Goal: Transaction & Acquisition: Purchase product/service

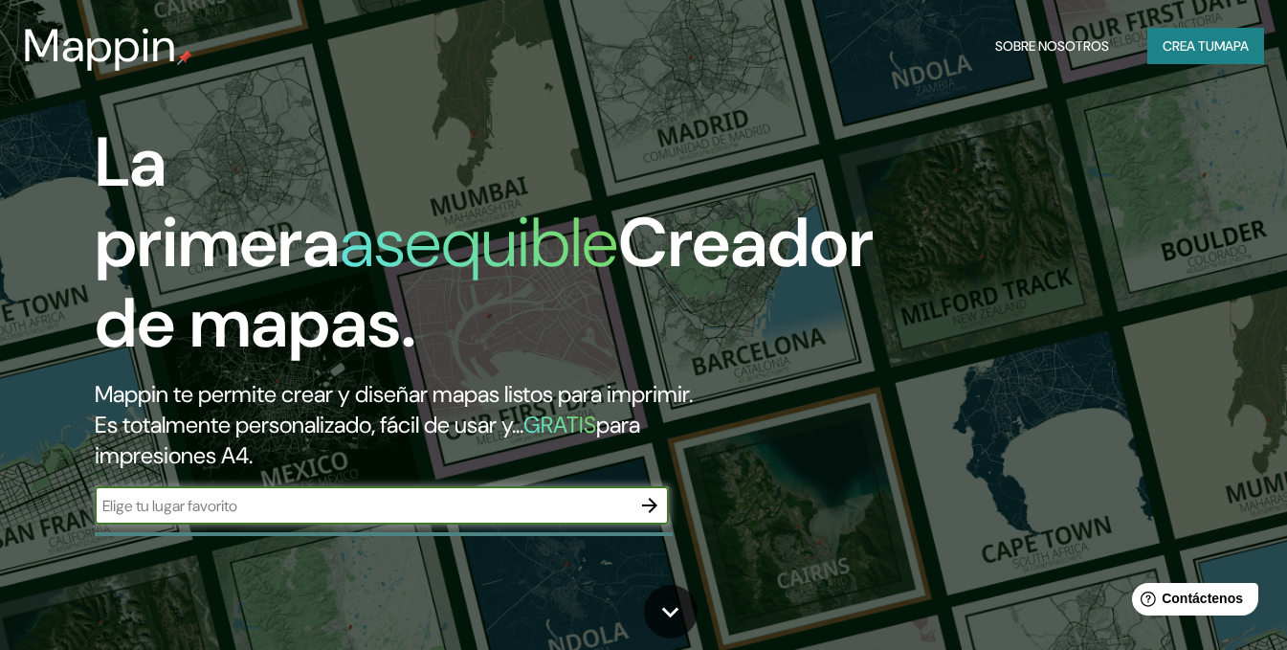
click at [572, 517] on input "text" at bounding box center [363, 506] width 536 height 22
type input "resistencia chaco"
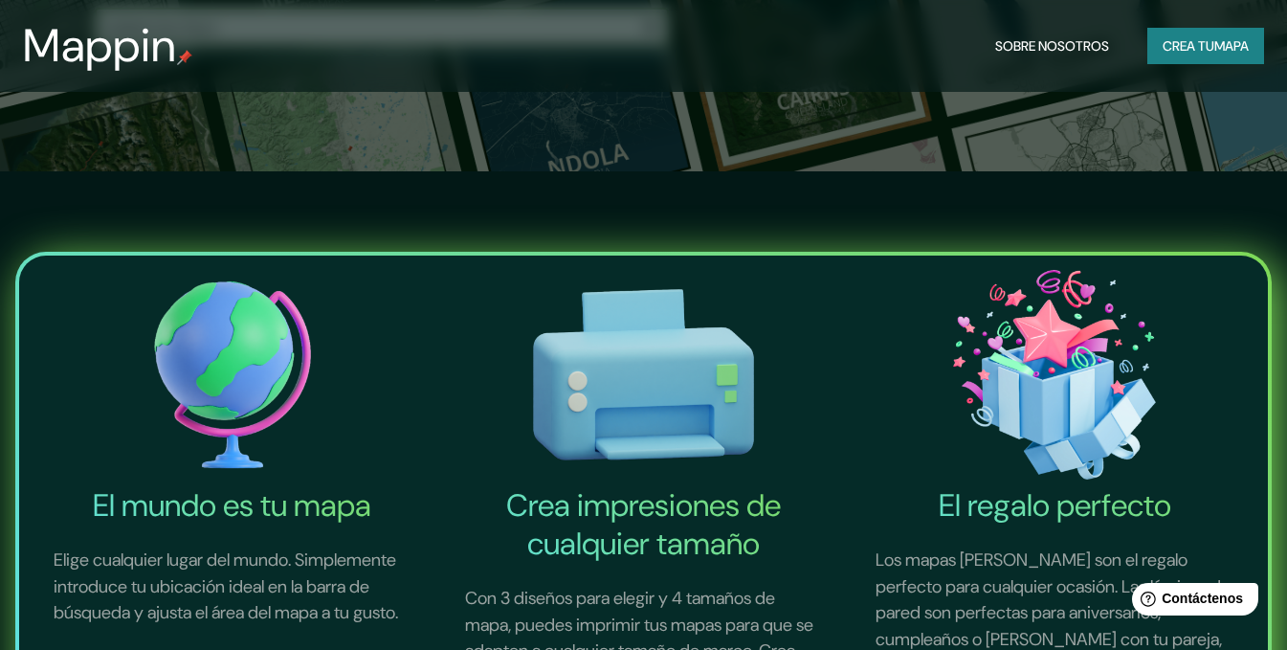
scroll to position [191, 0]
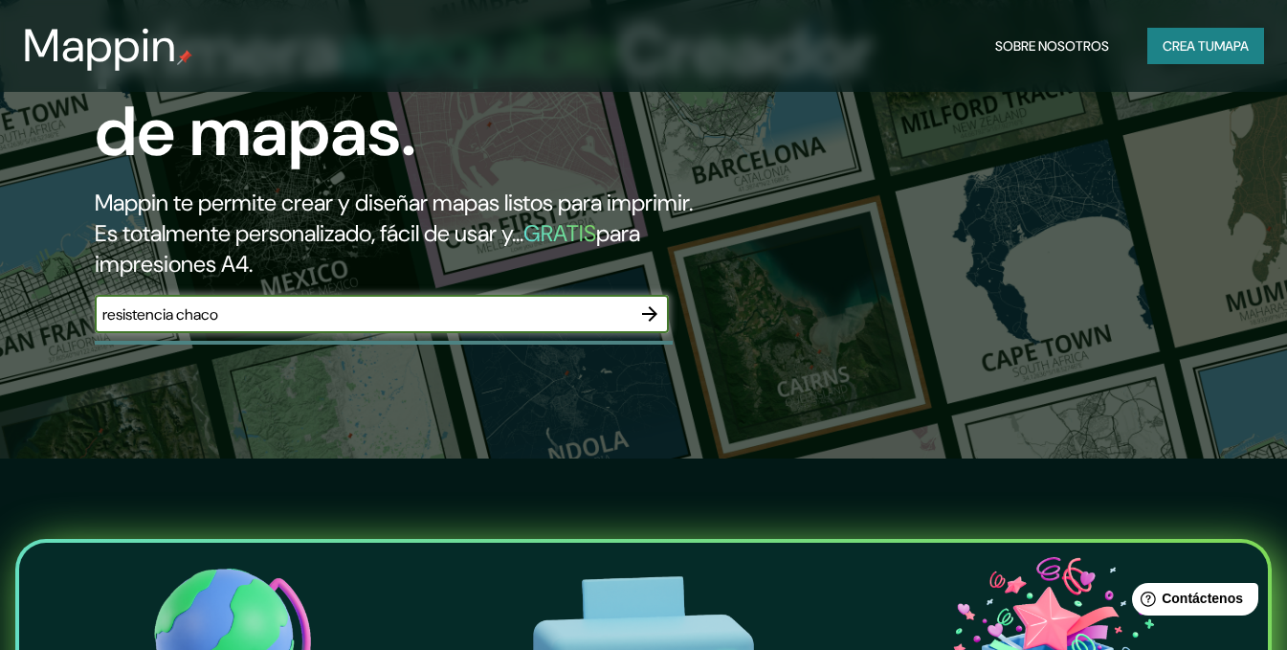
click at [639, 325] on icon "button" at bounding box center [649, 313] width 23 height 23
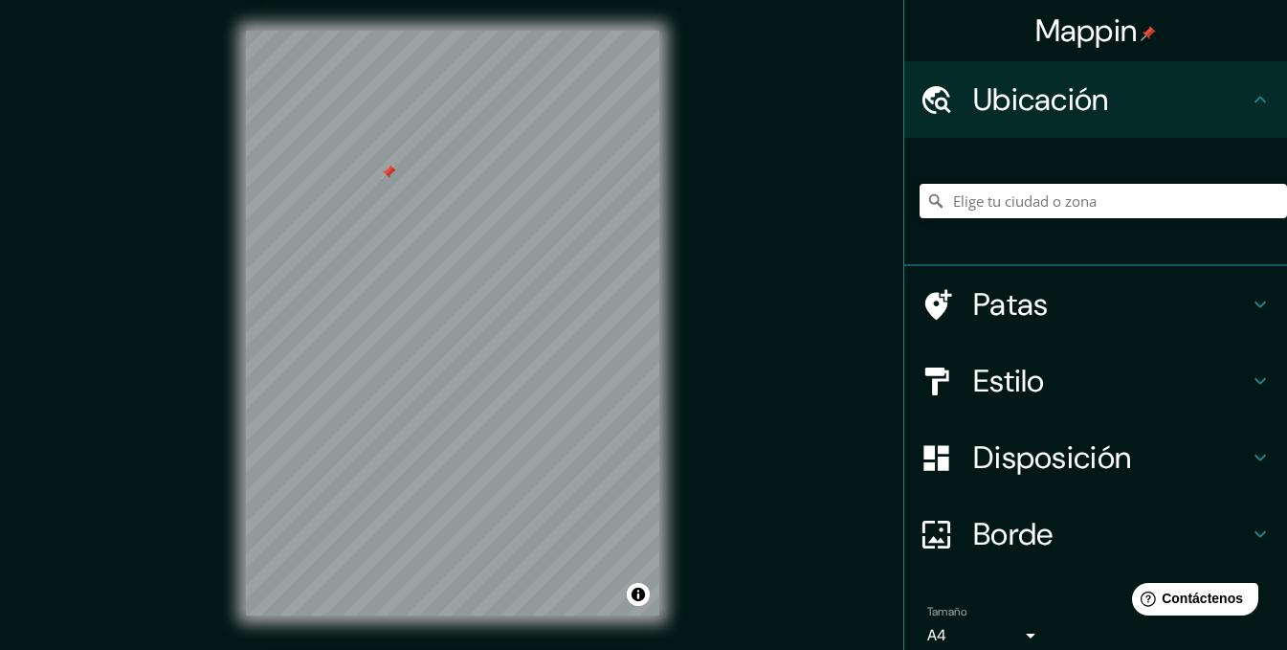
click at [1029, 204] on input "Elige tu ciudad o zona" at bounding box center [1103, 201] width 367 height 34
type input "re"
click at [1088, 307] on h4 "Patas" at bounding box center [1111, 304] width 276 height 38
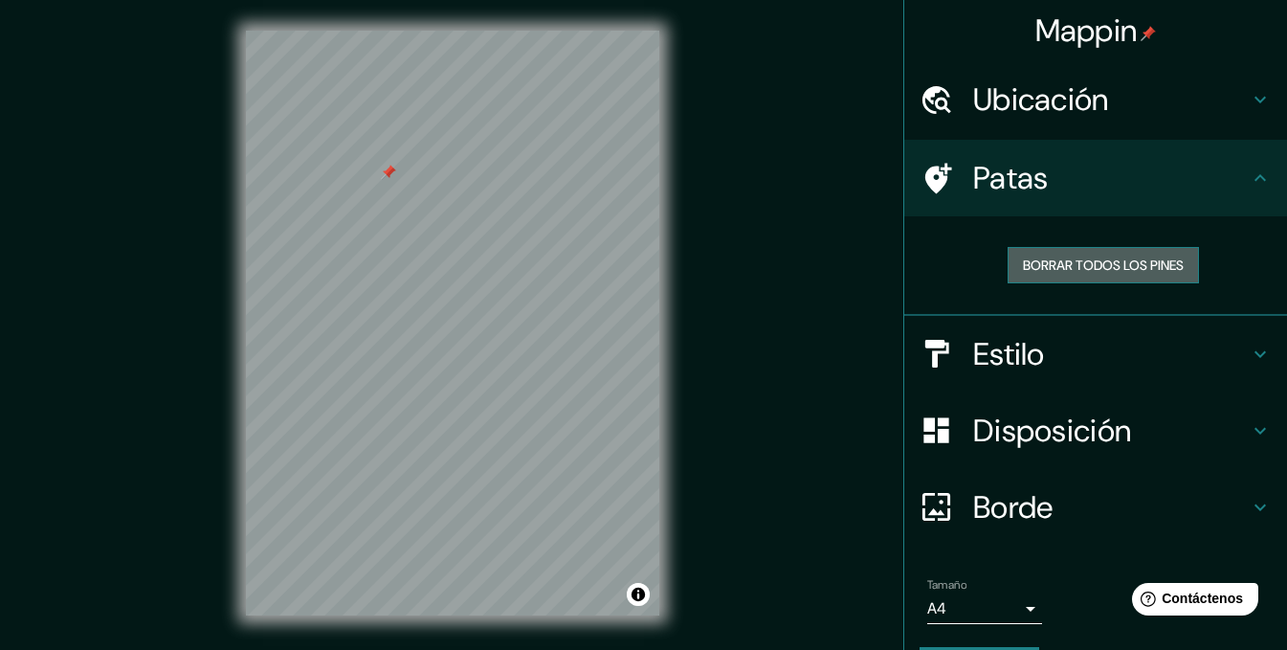
click at [1139, 263] on font "Borrar todos los pines" at bounding box center [1103, 264] width 161 height 17
click at [1067, 264] on font "Borrar todos los pines" at bounding box center [1103, 264] width 161 height 17
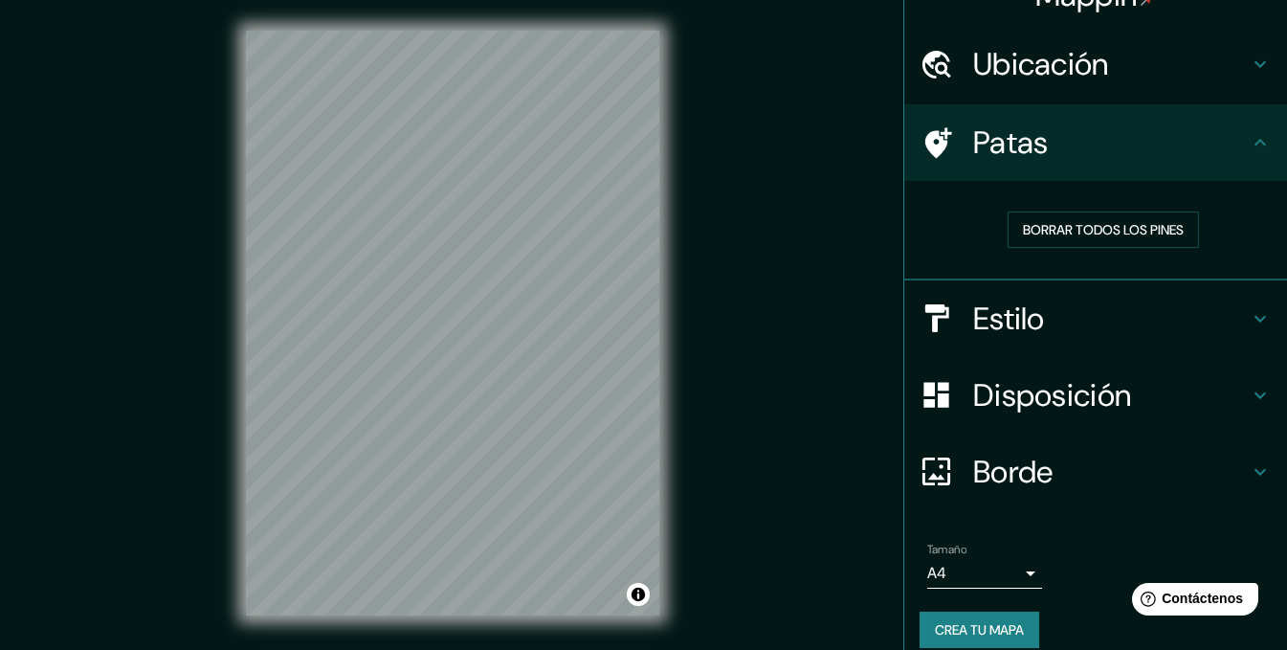
scroll to position [56, 0]
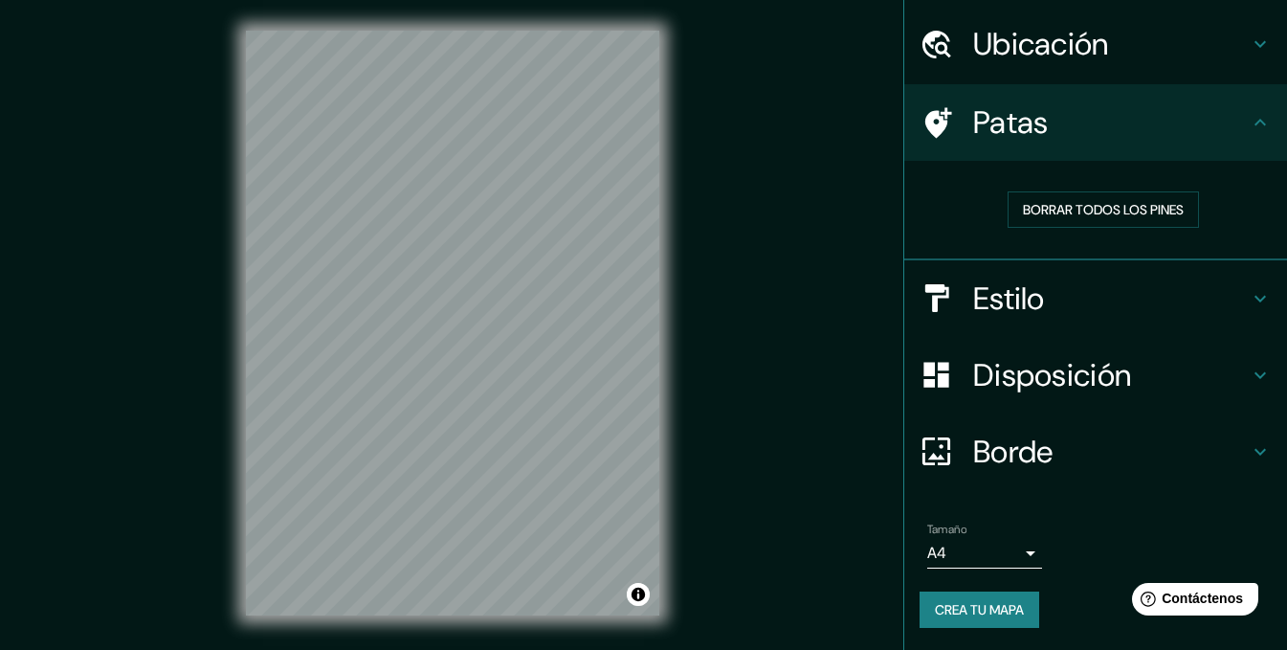
click at [1059, 297] on h4 "Estilo" at bounding box center [1111, 298] width 276 height 38
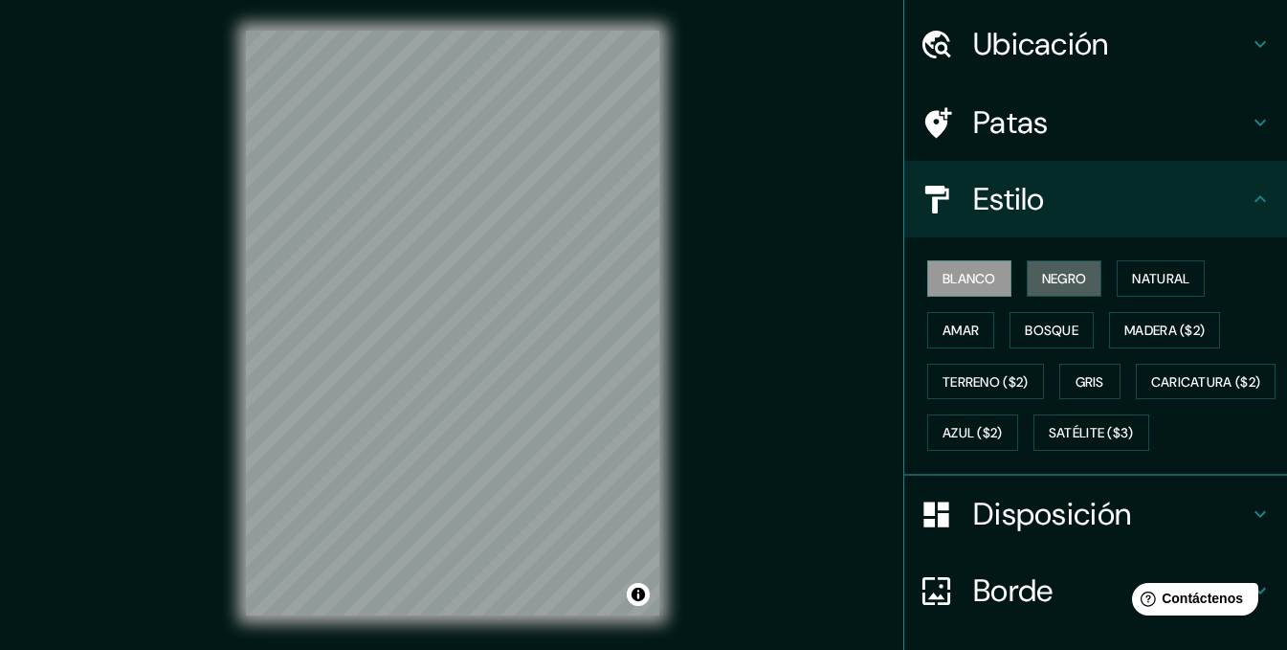
click at [1059, 296] on button "Negro" at bounding box center [1065, 278] width 76 height 36
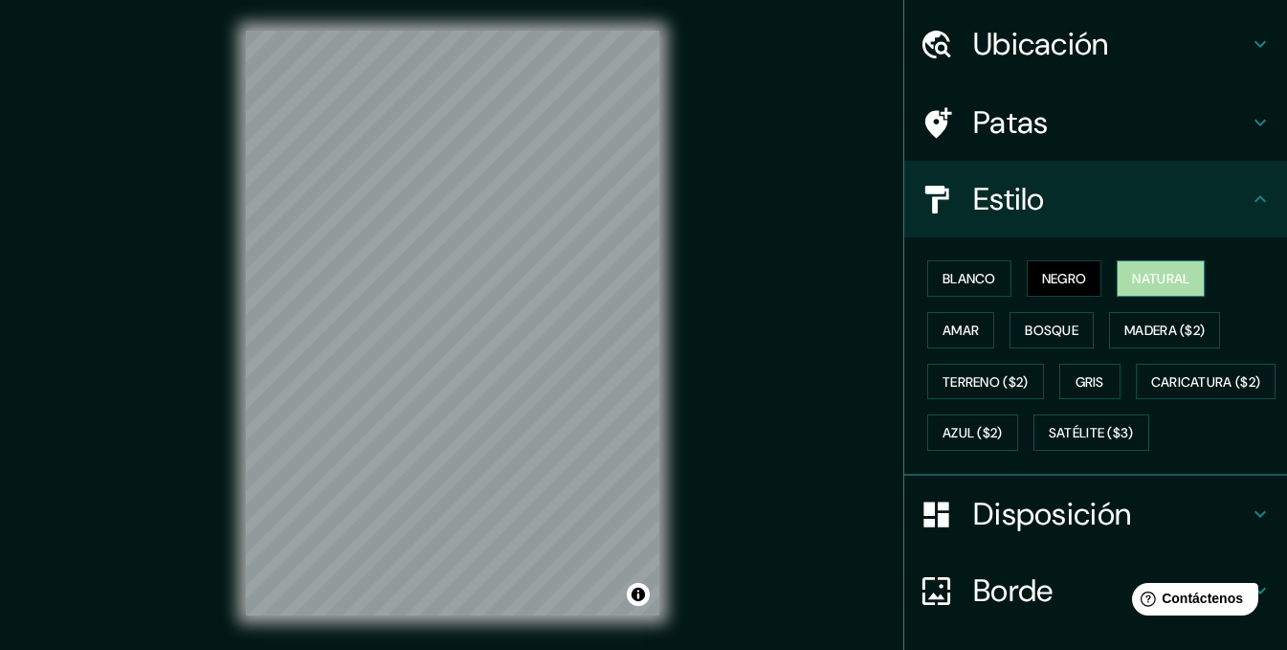
click at [1152, 293] on button "Natural" at bounding box center [1161, 278] width 88 height 36
click at [1144, 299] on div "Blanco Negro Natural Amar Bosque Madera ($2) Terreno ($2) Gris Caricatura ($2) …" at bounding box center [1103, 356] width 367 height 206
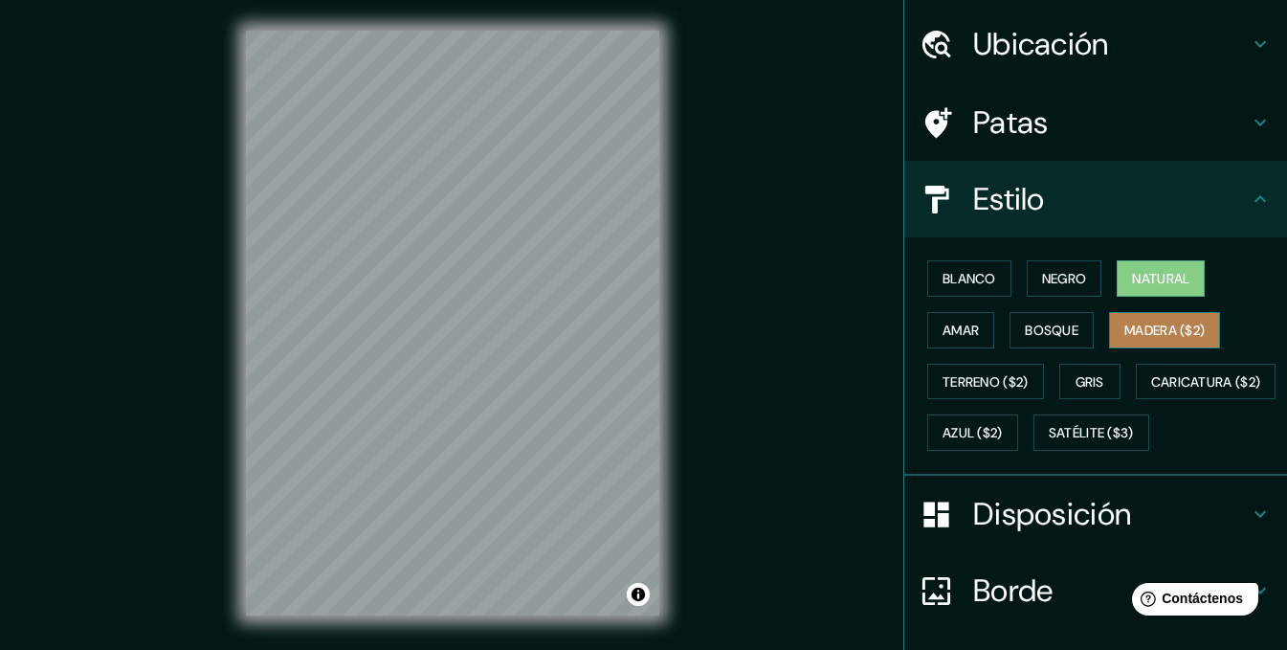
click at [1150, 323] on font "Madera ($2)" at bounding box center [1164, 330] width 80 height 17
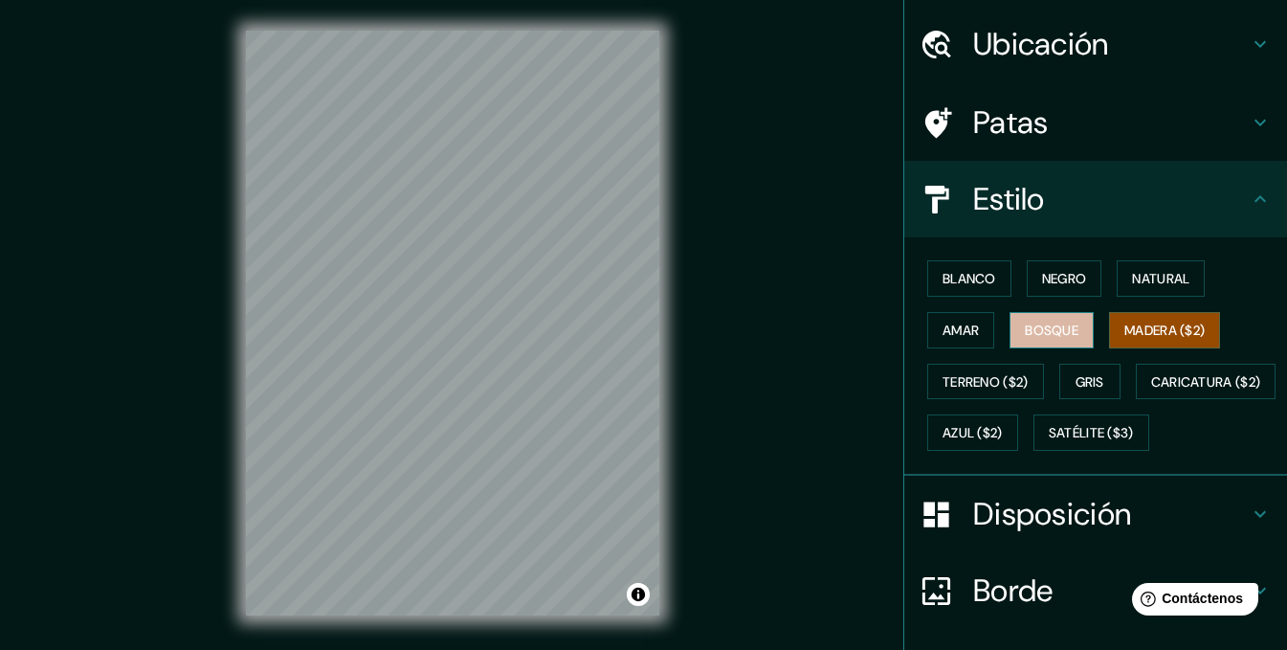
click at [1045, 332] on font "Bosque" at bounding box center [1052, 330] width 54 height 17
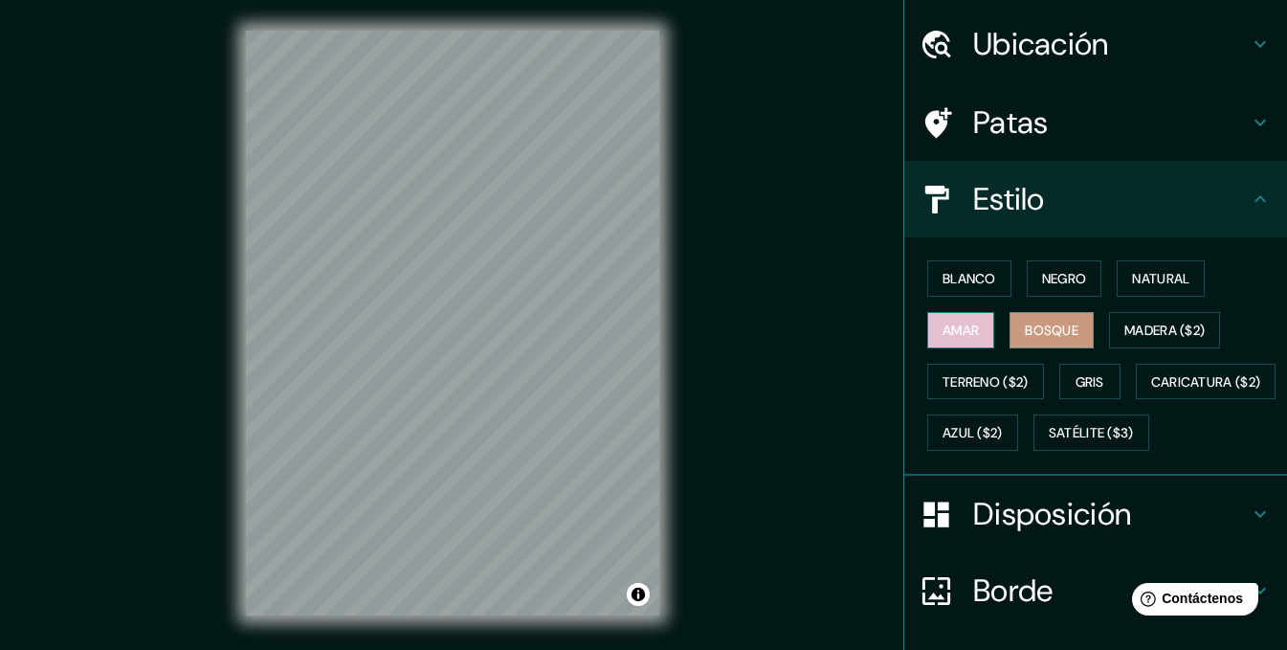
click at [967, 330] on button "Amar" at bounding box center [960, 330] width 67 height 36
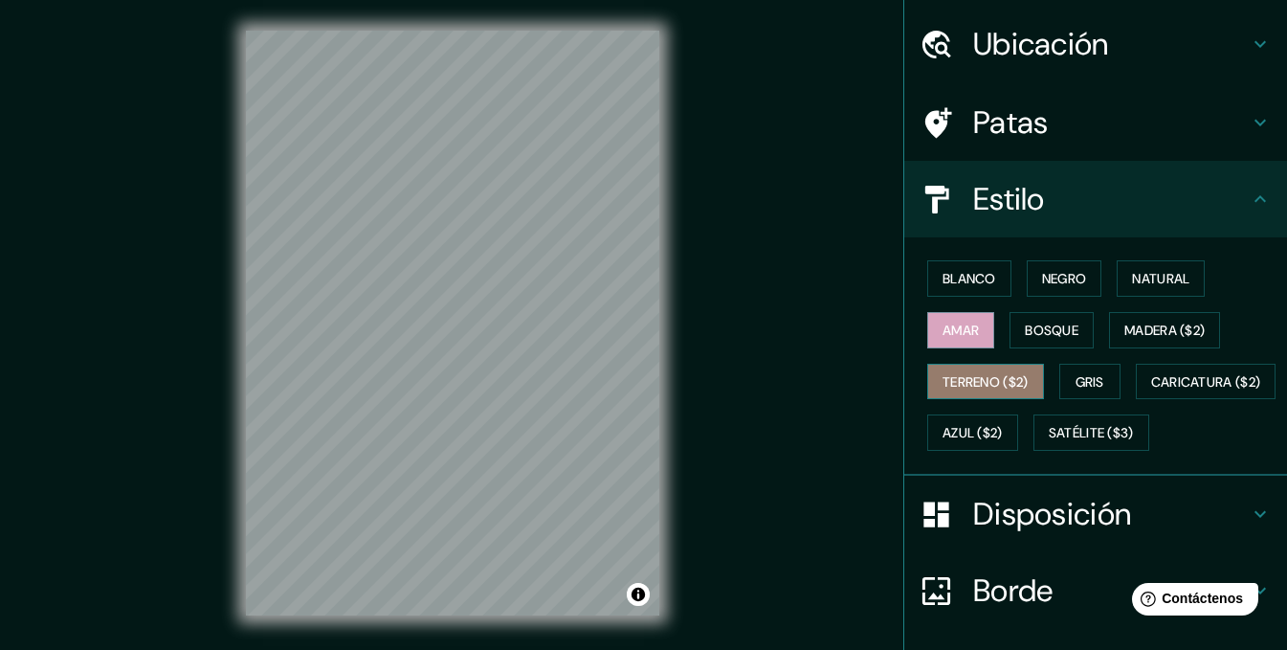
click at [943, 377] on font "Terreno ($2)" at bounding box center [986, 381] width 86 height 17
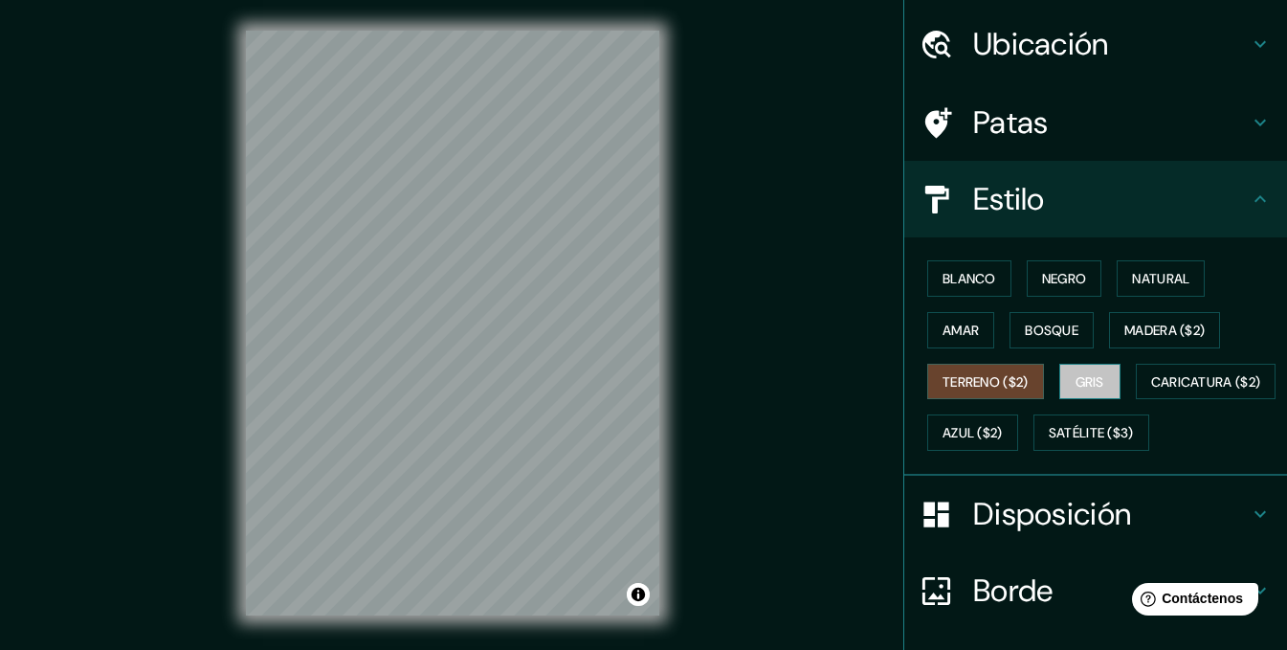
click at [1062, 385] on button "Gris" at bounding box center [1089, 382] width 61 height 36
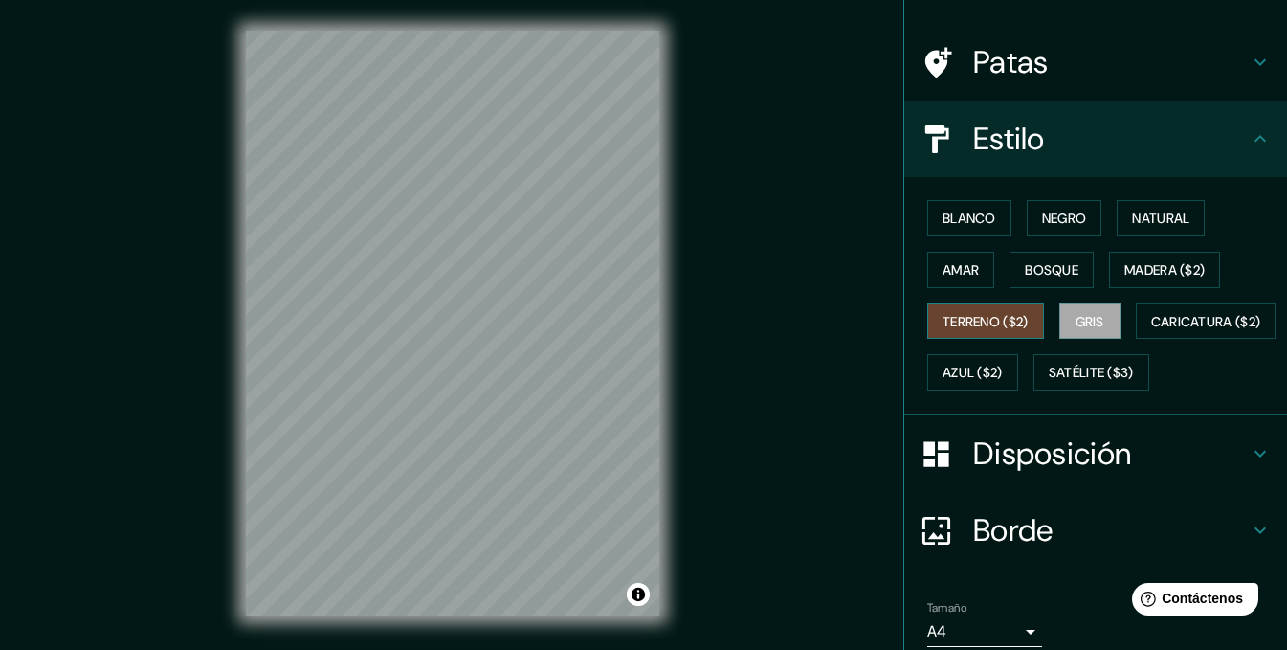
scroll to position [246, 0]
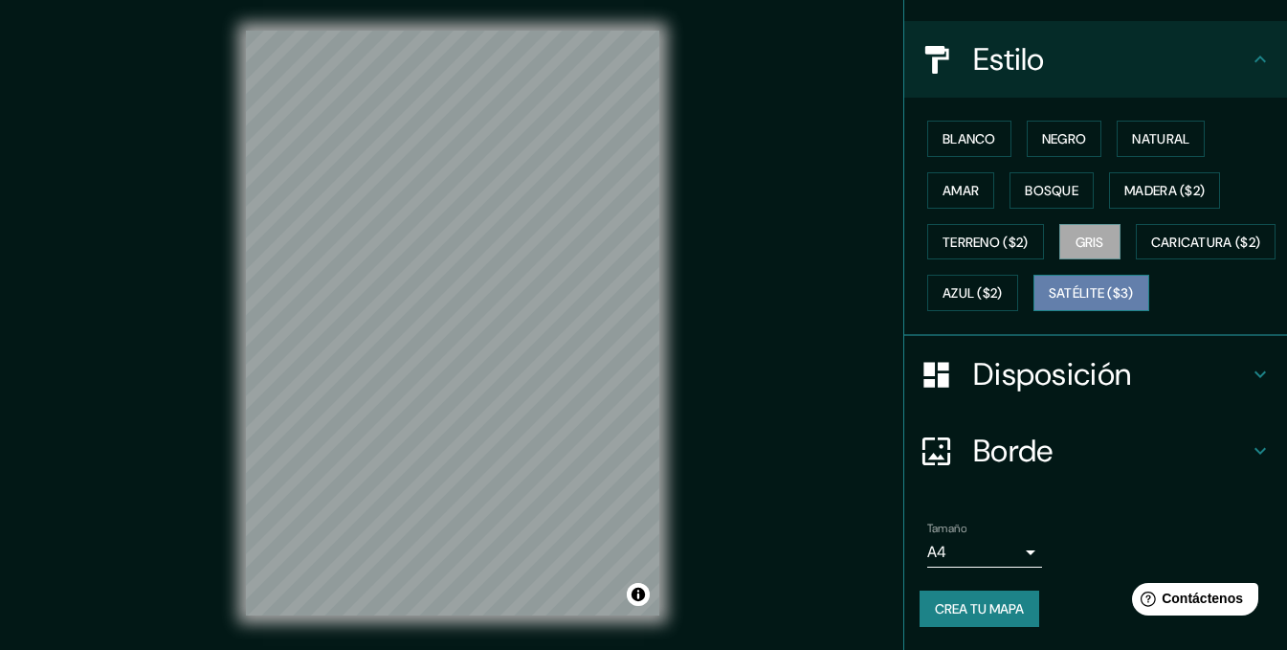
click at [1033, 307] on button "Satélite ($3)" at bounding box center [1091, 293] width 116 height 36
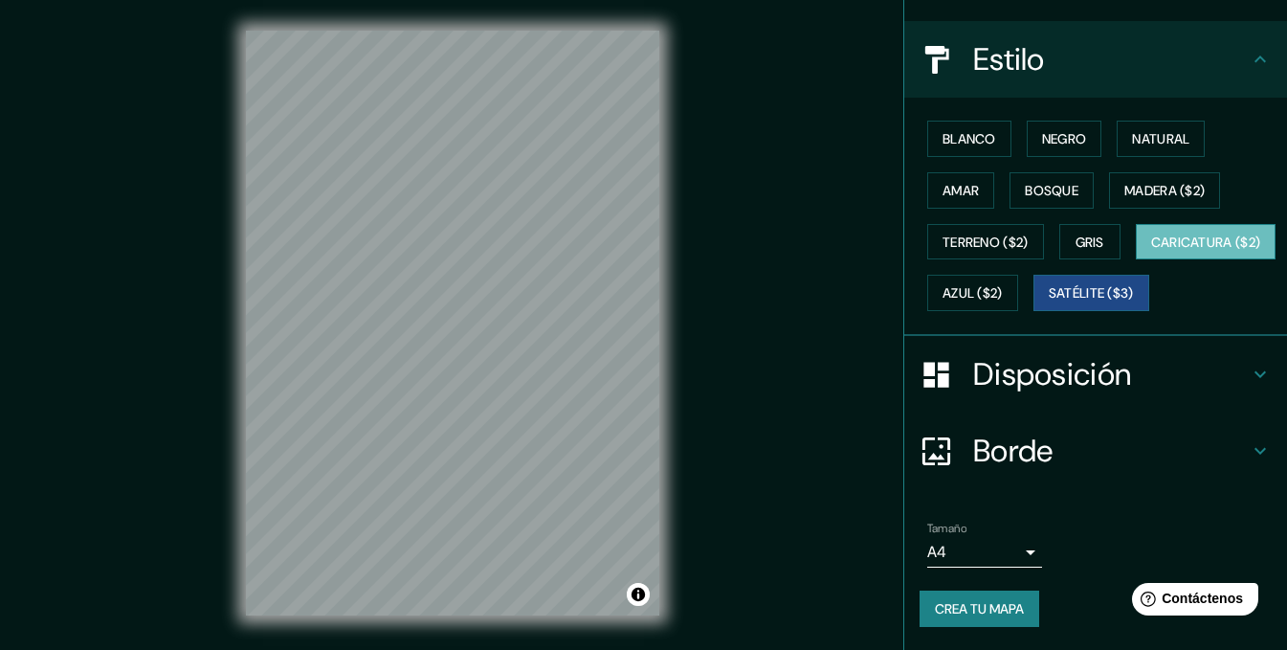
click at [1151, 252] on font "Caricatura ($2)" at bounding box center [1206, 242] width 110 height 25
click at [1018, 275] on button "Azul ($2)" at bounding box center [972, 293] width 91 height 36
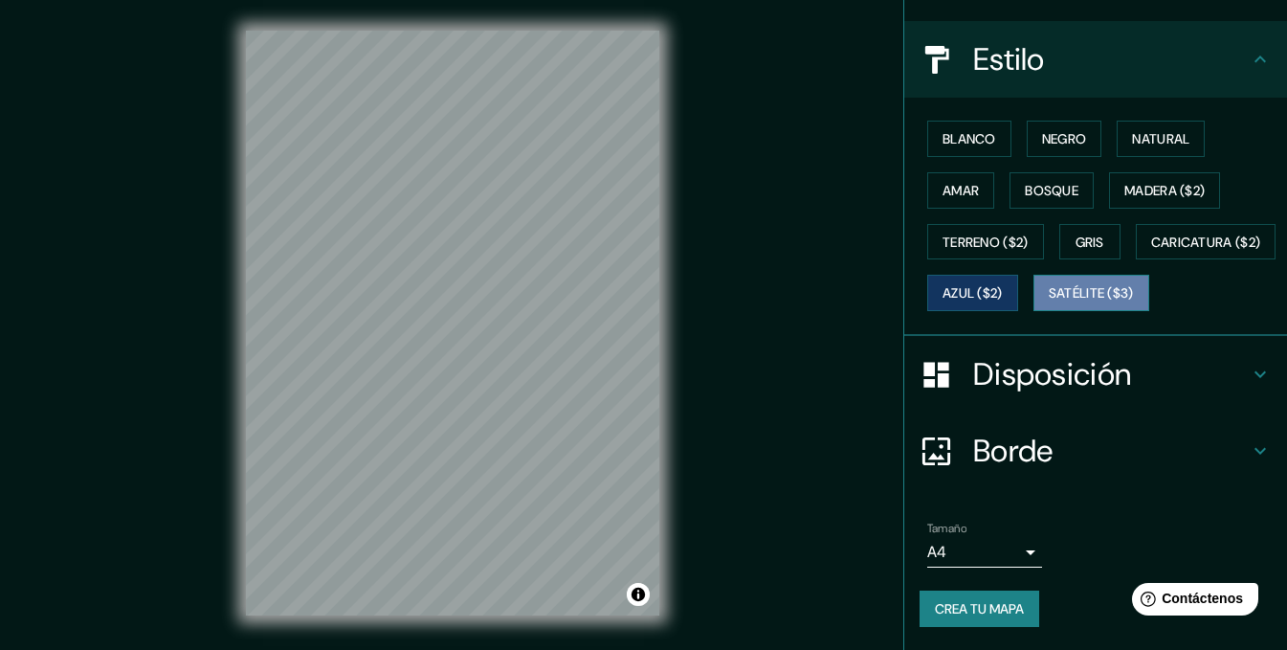
click at [1033, 282] on button "Satélite ($3)" at bounding box center [1091, 293] width 116 height 36
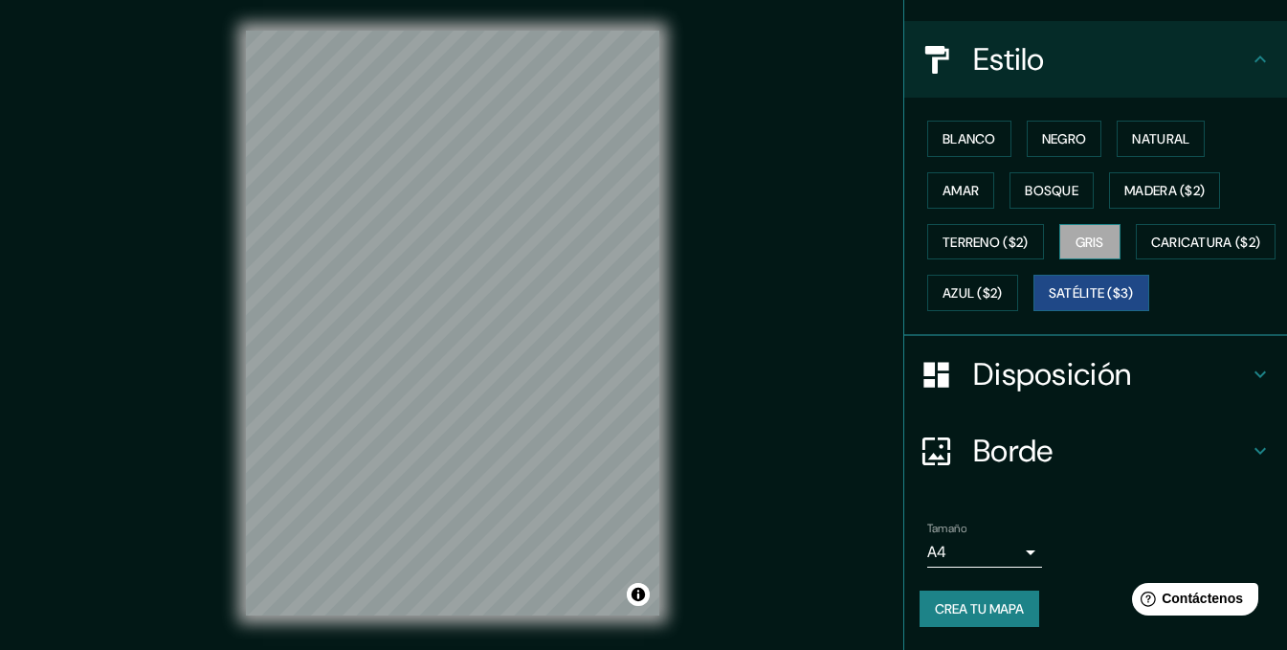
drag, startPoint x: 1107, startPoint y: 168, endPoint x: 1098, endPoint y: 176, distance: 12.3
click at [1104, 169] on div "Blanco Negro Natural Amar Bosque Madera ($2) Terreno ($2) Gris Caricatura ($2) …" at bounding box center [1103, 216] width 367 height 206
click at [1097, 224] on button "Gris" at bounding box center [1089, 242] width 61 height 36
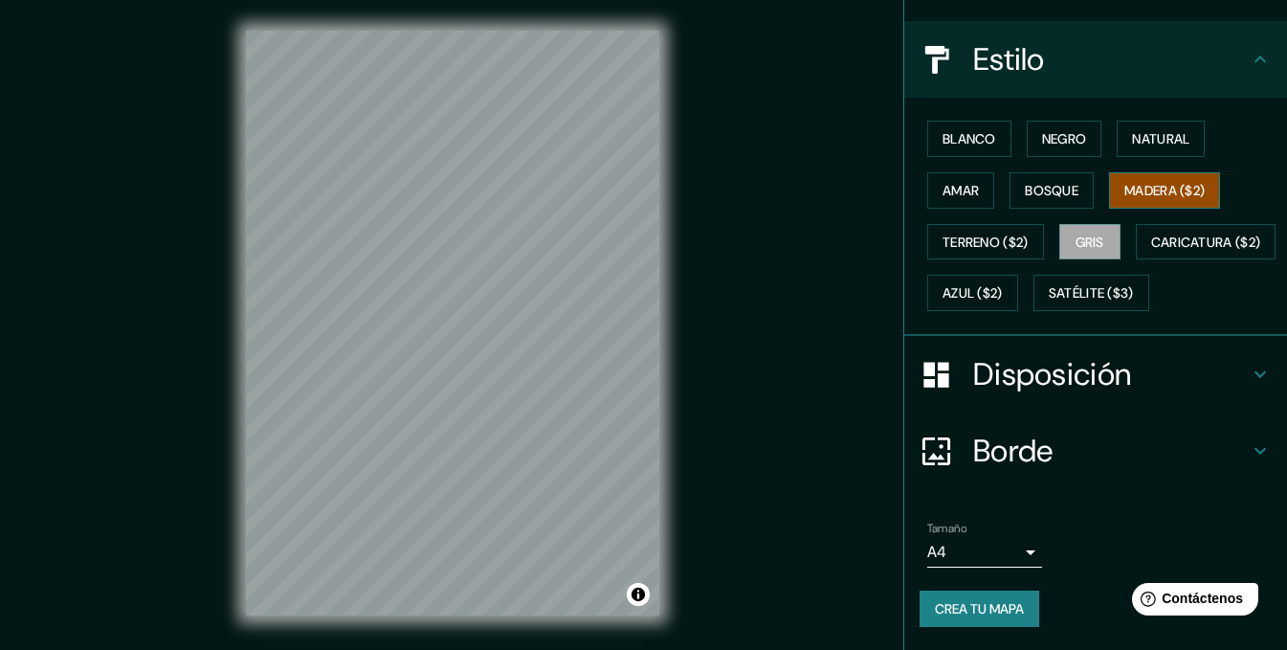
click at [1150, 182] on font "Madera ($2)" at bounding box center [1164, 190] width 80 height 17
click at [1037, 182] on font "Bosque" at bounding box center [1052, 190] width 54 height 17
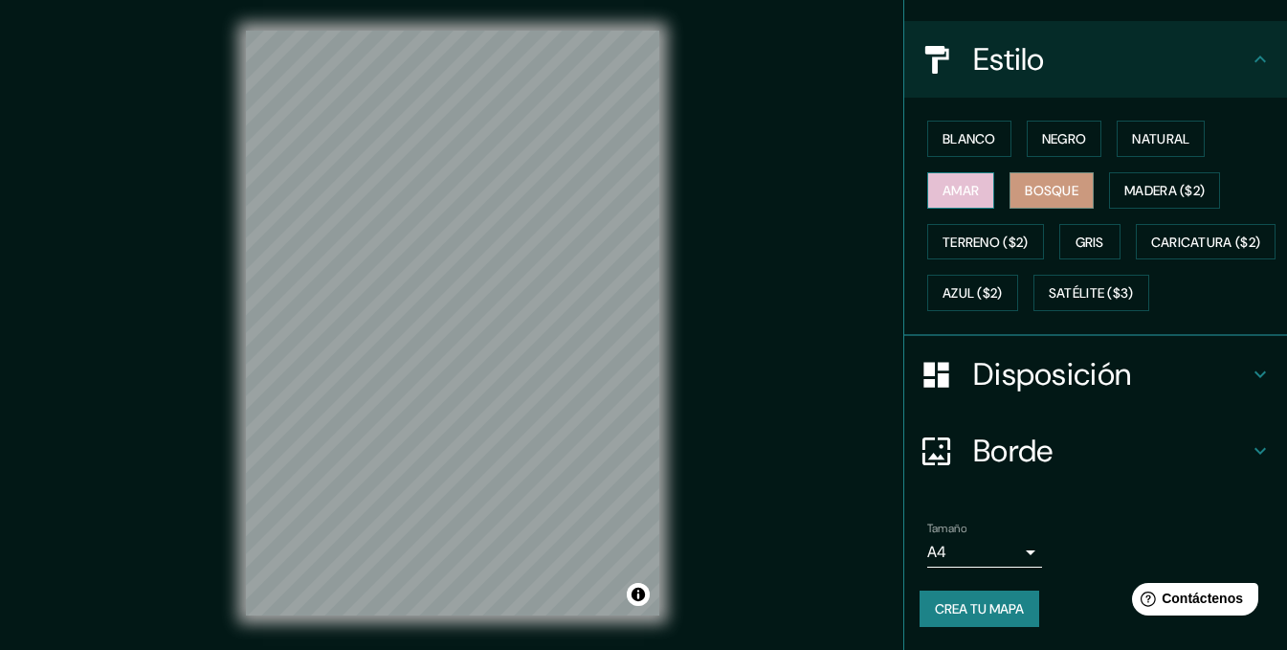
click at [943, 178] on font "Amar" at bounding box center [961, 190] width 36 height 25
click at [1007, 113] on div "Blanco Negro Natural Amar Bosque Madera ($2) Terreno ($2) Gris Caricatura ($2) …" at bounding box center [1103, 216] width 367 height 206
click at [1005, 113] on div "Blanco Negro Natural Amar Bosque Madera ($2) Terreno ($2) Gris Caricatura ($2) …" at bounding box center [1103, 216] width 367 height 206
click at [1013, 113] on div "Blanco Negro Natural Amar Bosque Madera ($2) Terreno ($2) Gris Caricatura ($2) …" at bounding box center [1103, 216] width 367 height 206
click at [1038, 121] on button "Negro" at bounding box center [1065, 139] width 76 height 36
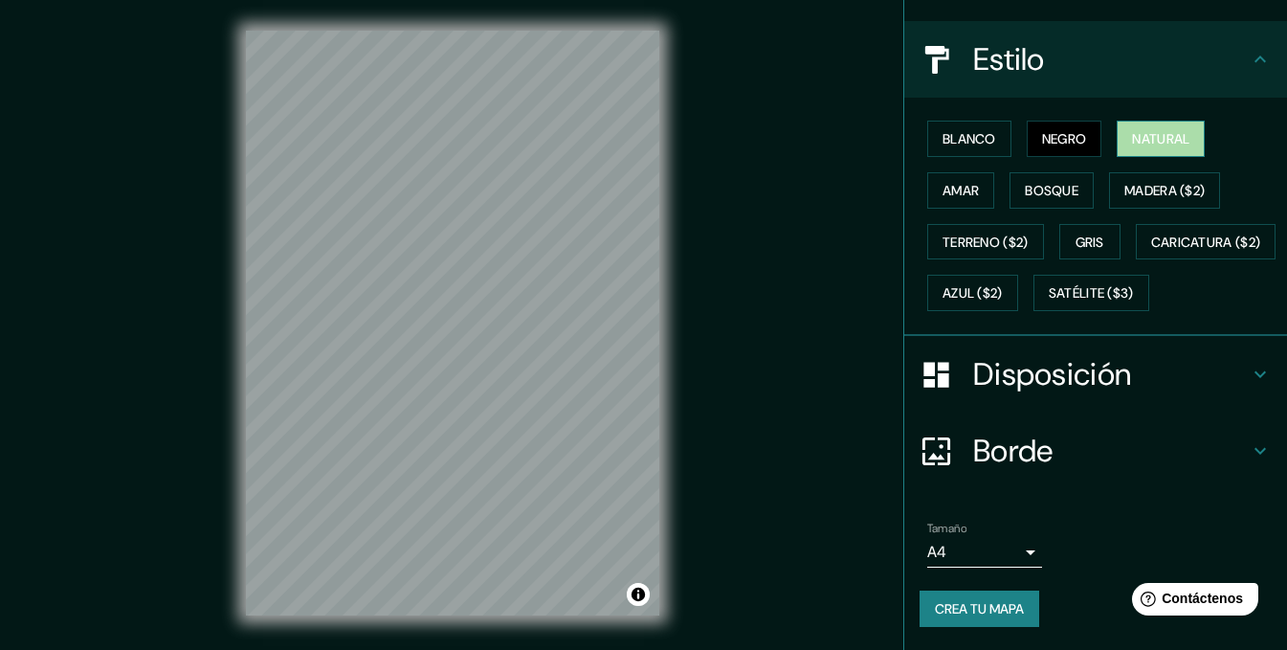
click at [1148, 121] on button "Natural" at bounding box center [1161, 139] width 88 height 36
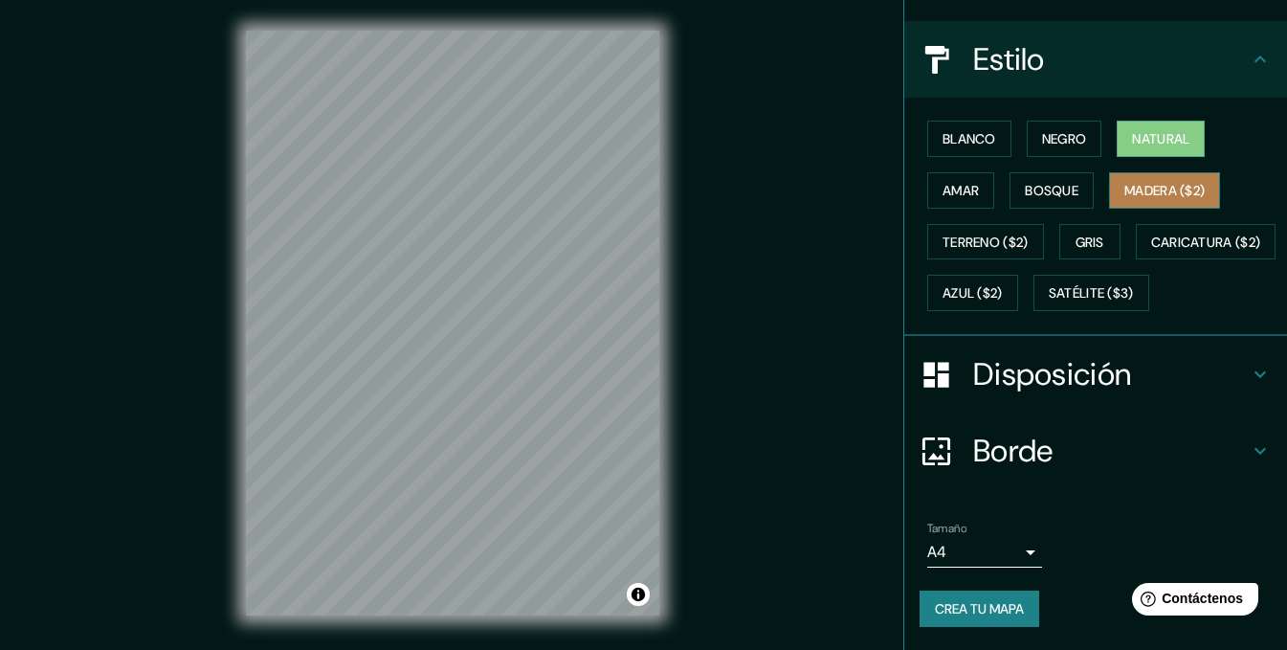
click at [1146, 182] on font "Madera ($2)" at bounding box center [1164, 190] width 80 height 17
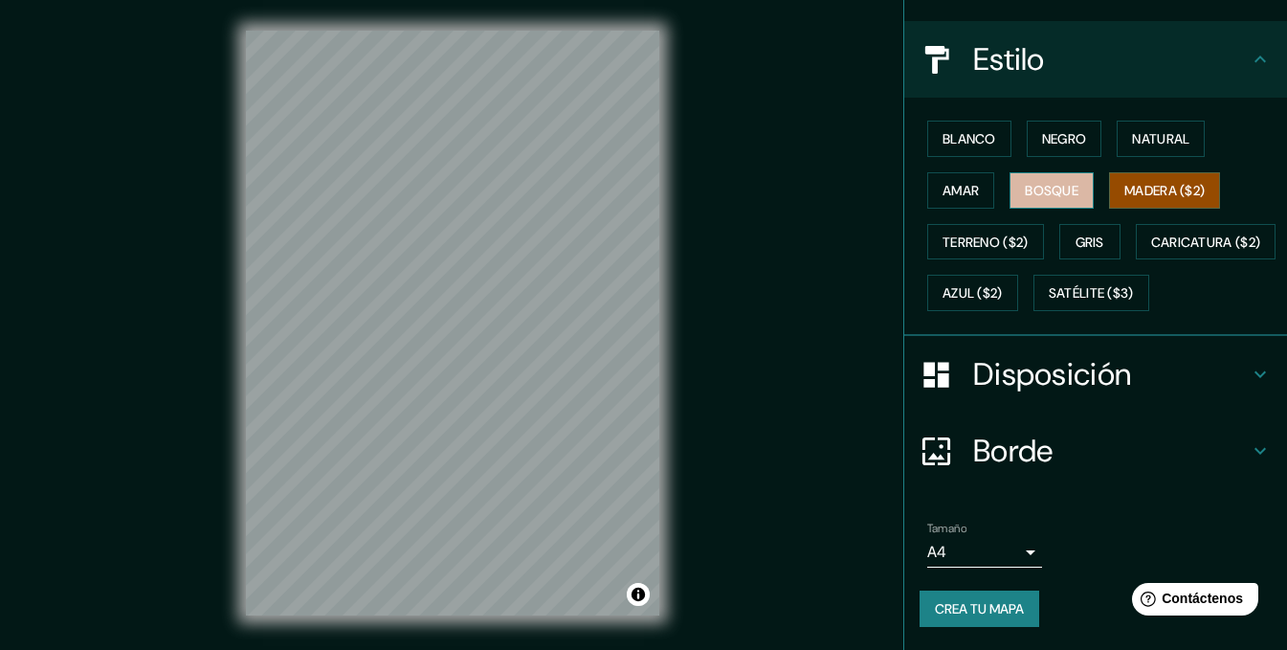
click at [1053, 182] on font "Bosque" at bounding box center [1052, 190] width 54 height 17
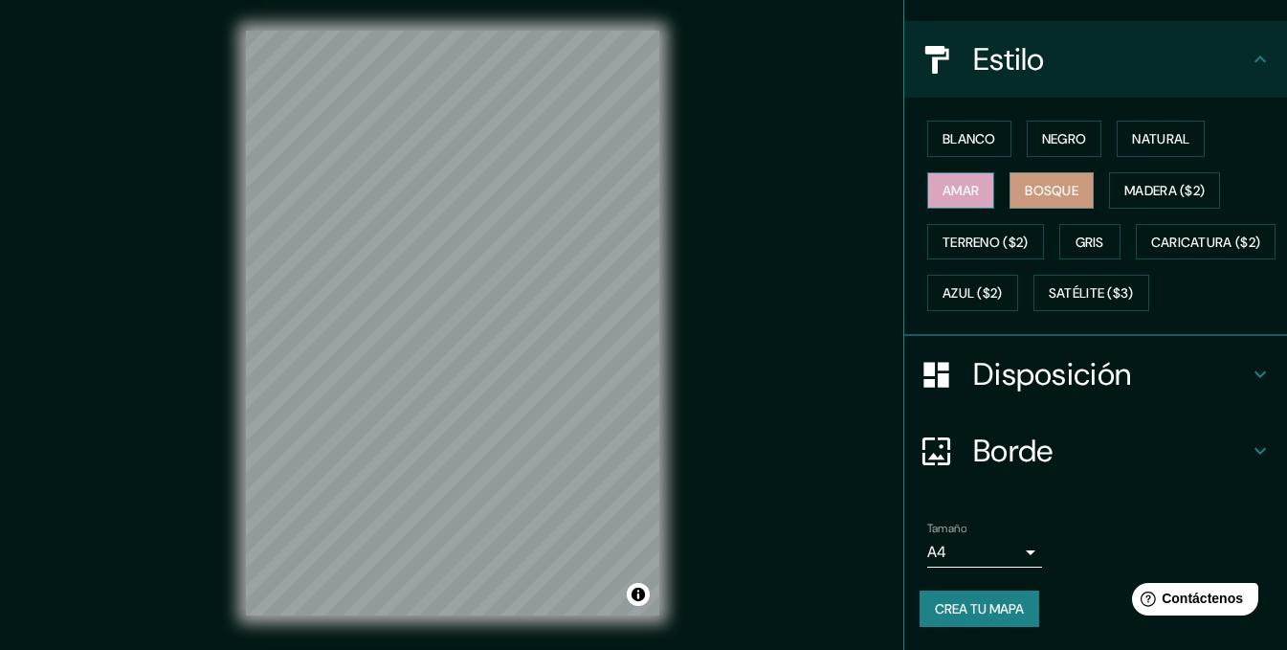
click at [960, 178] on font "Amar" at bounding box center [961, 190] width 36 height 25
drag, startPoint x: 1059, startPoint y: 72, endPoint x: 1037, endPoint y: 90, distance: 28.5
click at [1053, 121] on button "Negro" at bounding box center [1065, 139] width 76 height 36
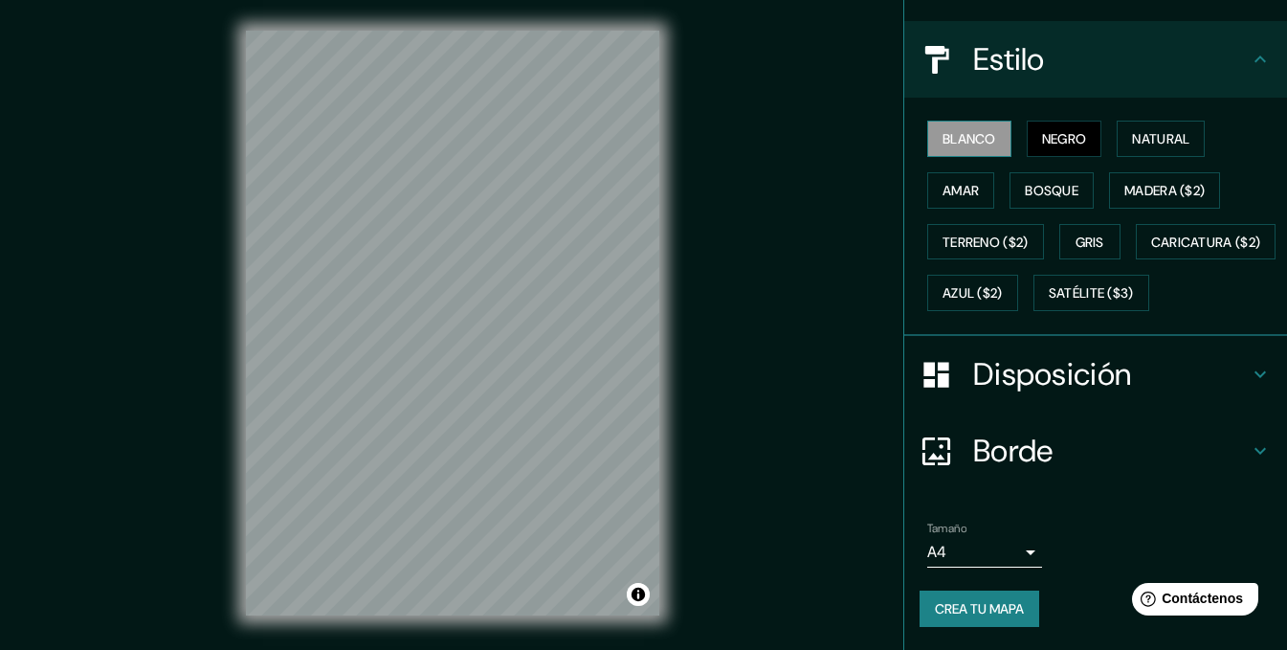
click at [987, 121] on button "Blanco" at bounding box center [969, 139] width 84 height 36
click at [1104, 400] on div "Disposición" at bounding box center [1095, 374] width 383 height 77
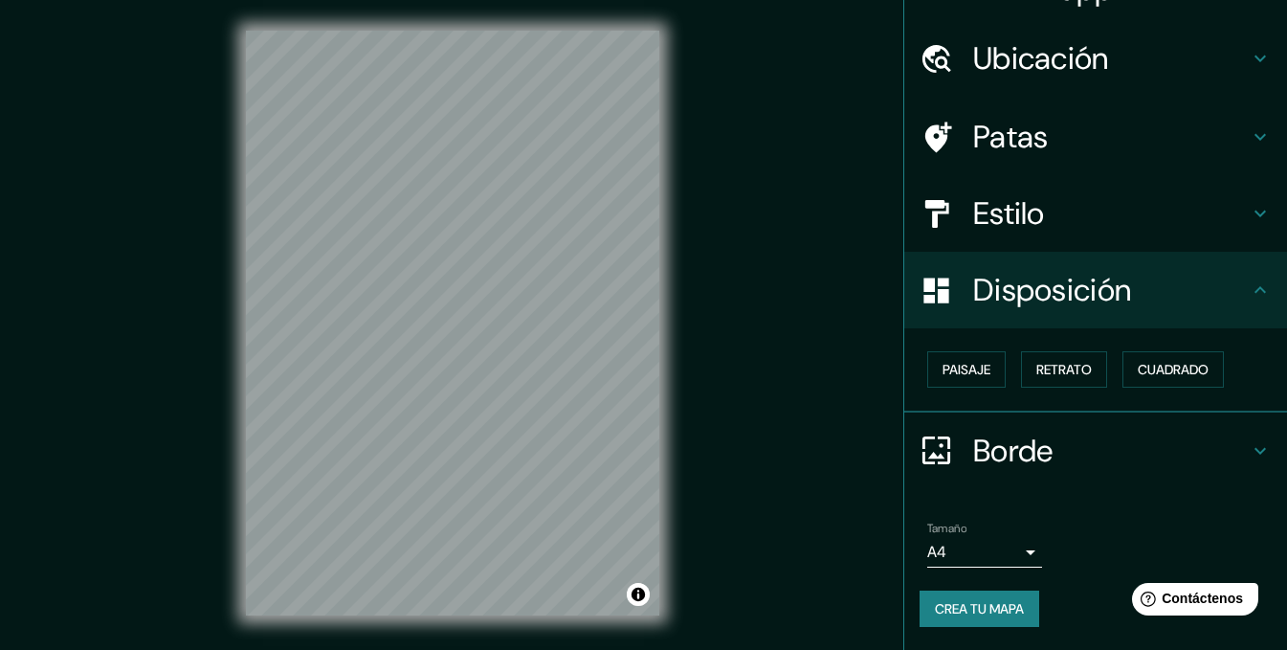
scroll to position [40, 0]
click at [946, 377] on font "Paisaje" at bounding box center [967, 370] width 48 height 17
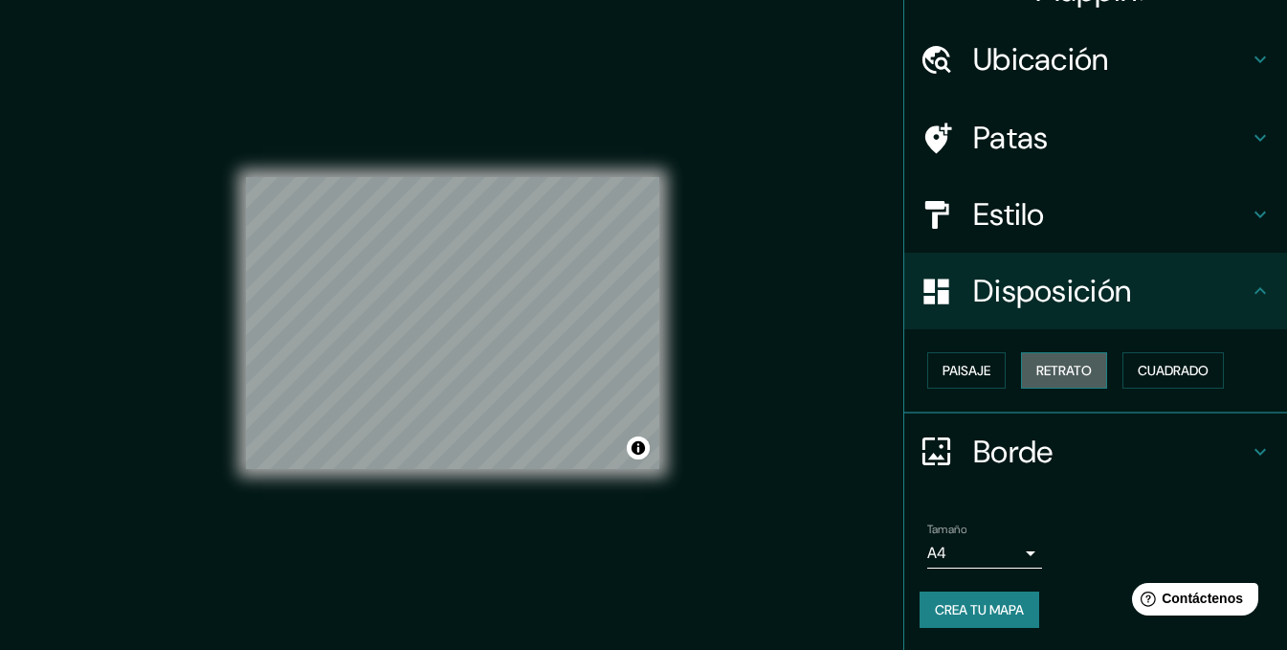
click at [1086, 360] on button "Retrato" at bounding box center [1064, 370] width 86 height 36
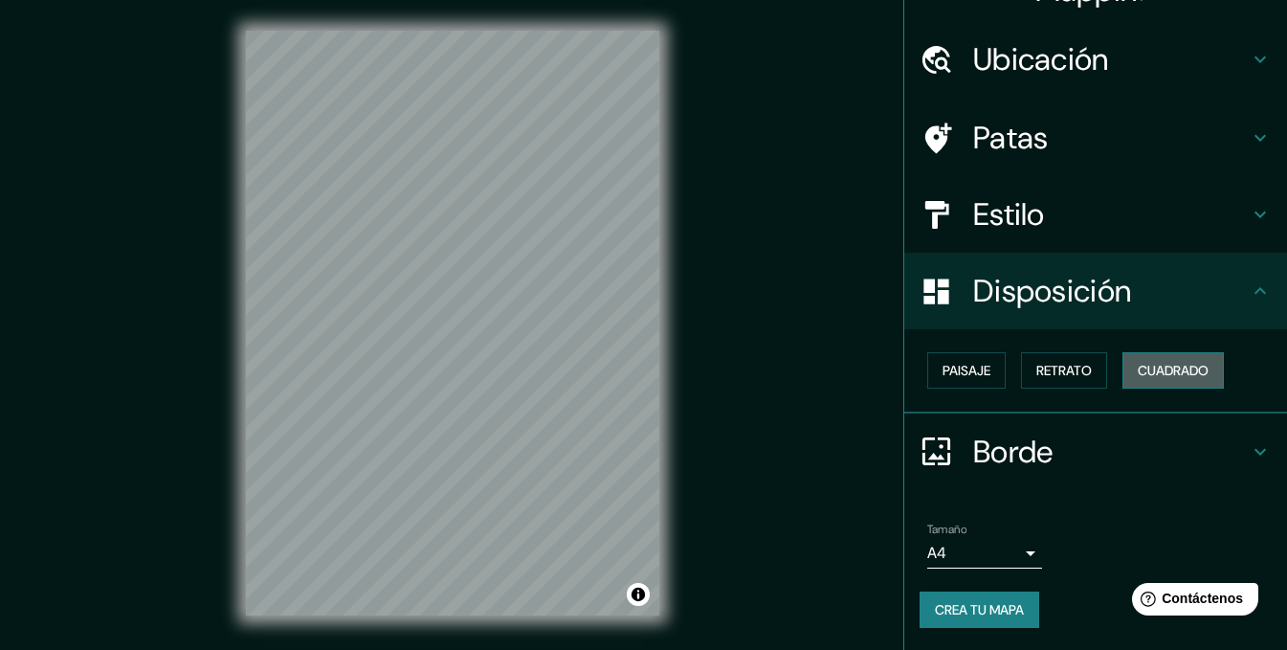
click at [1136, 355] on button "Cuadrado" at bounding box center [1172, 370] width 101 height 36
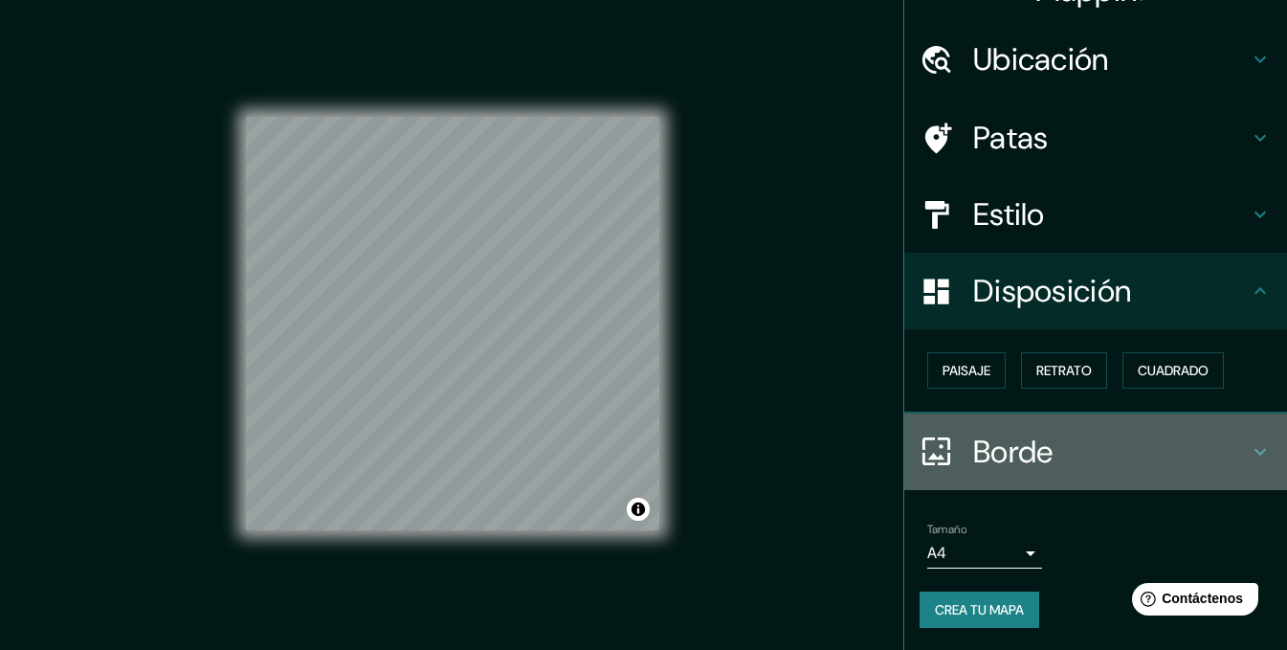
click at [1023, 453] on font "Borde" at bounding box center [1013, 452] width 80 height 40
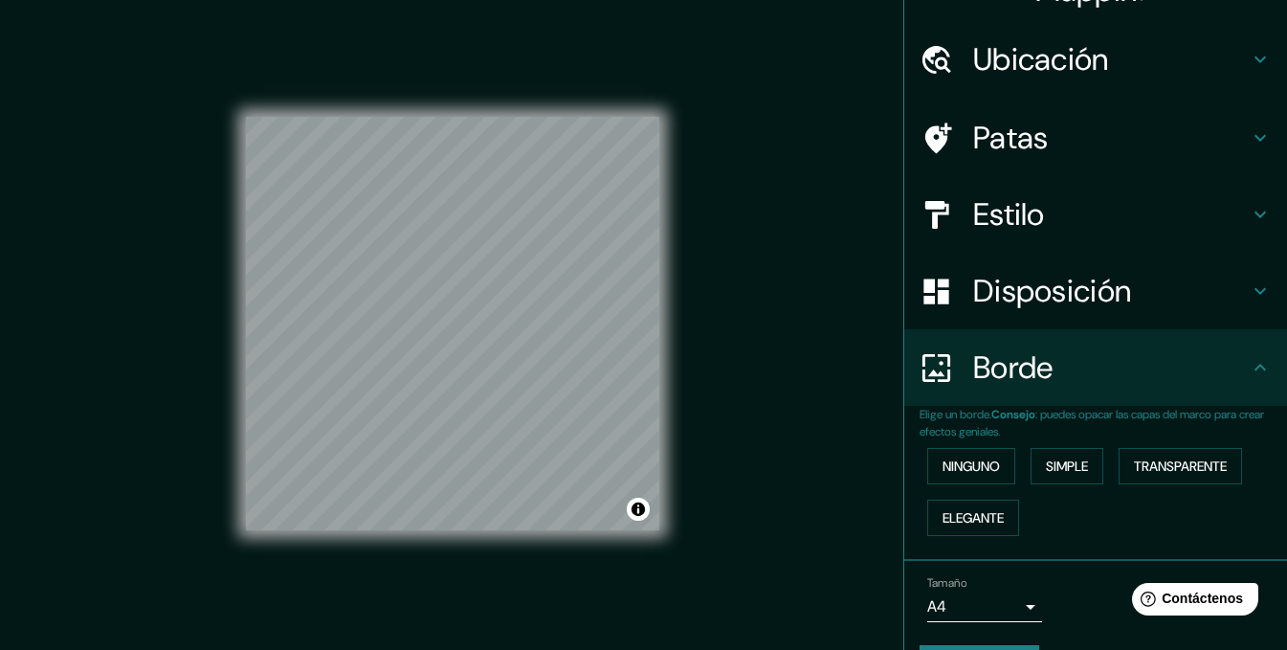
click at [933, 484] on div "Ninguno Simple Transparente Elegante" at bounding box center [1103, 491] width 367 height 103
click at [943, 473] on font "Ninguno" at bounding box center [971, 465] width 57 height 17
click at [943, 468] on font "Ninguno" at bounding box center [971, 465] width 57 height 17
click at [1058, 469] on font "Simple" at bounding box center [1067, 465] width 42 height 17
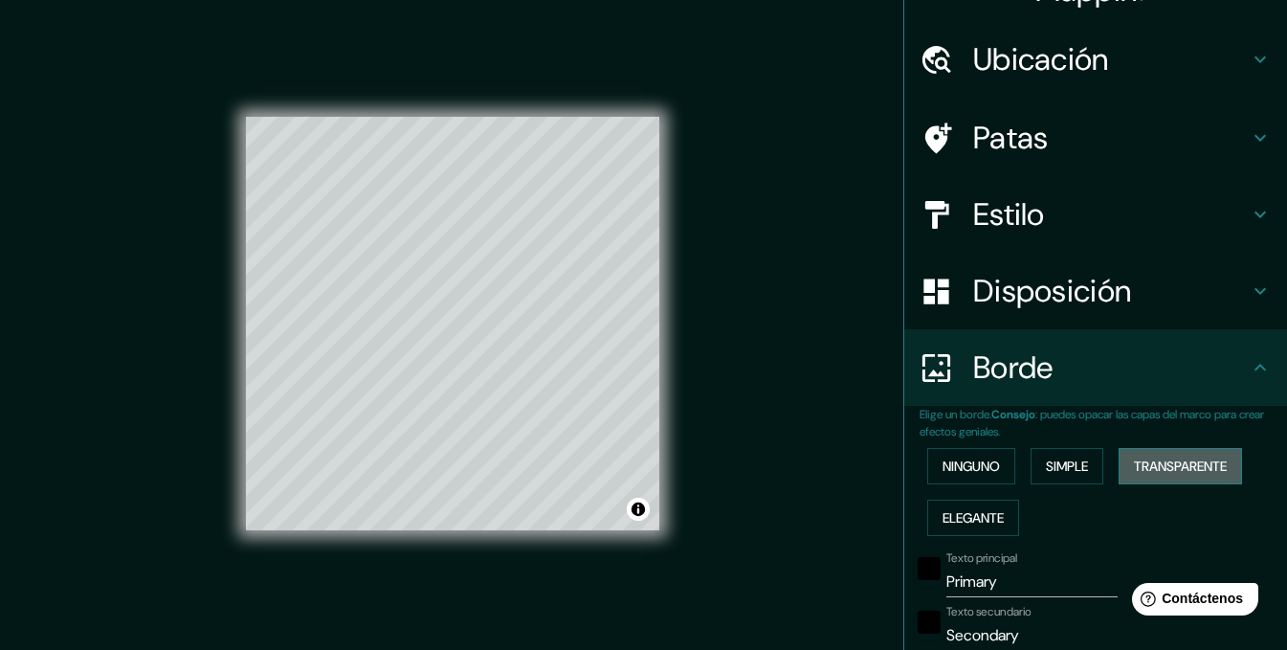
click at [1134, 468] on font "Transparente" at bounding box center [1180, 465] width 93 height 17
click at [943, 522] on font "Elegante" at bounding box center [973, 517] width 61 height 17
click at [963, 473] on font "Ninguno" at bounding box center [971, 465] width 57 height 17
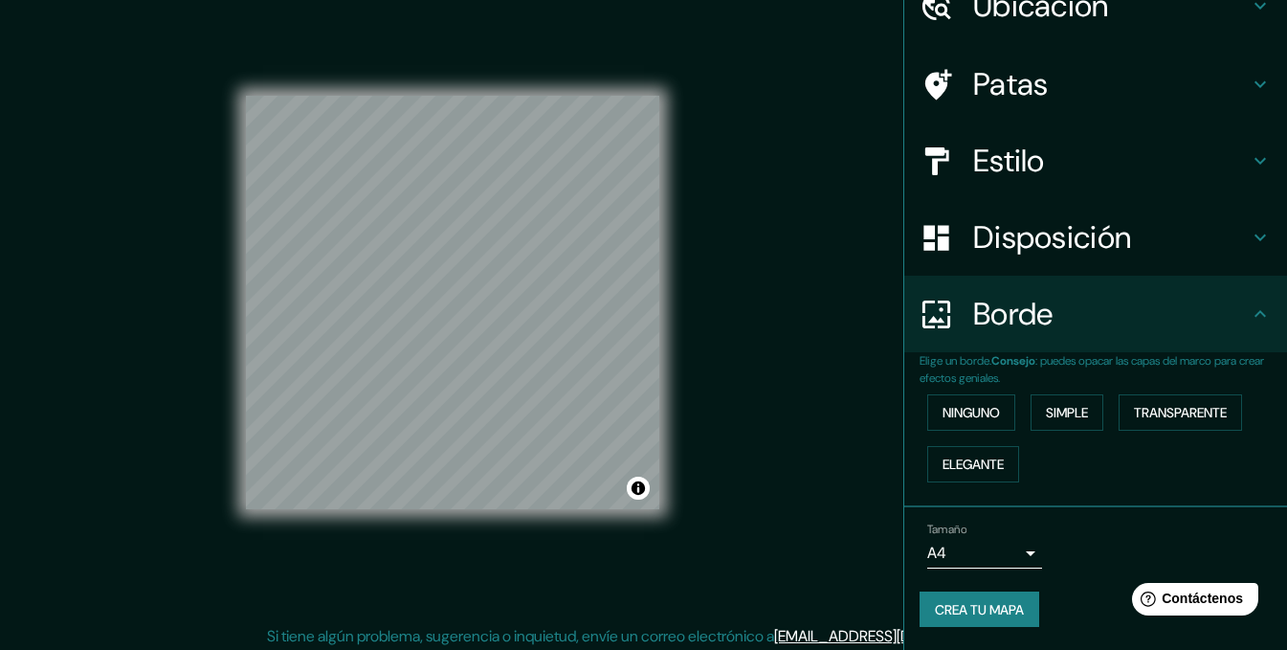
scroll to position [27, 0]
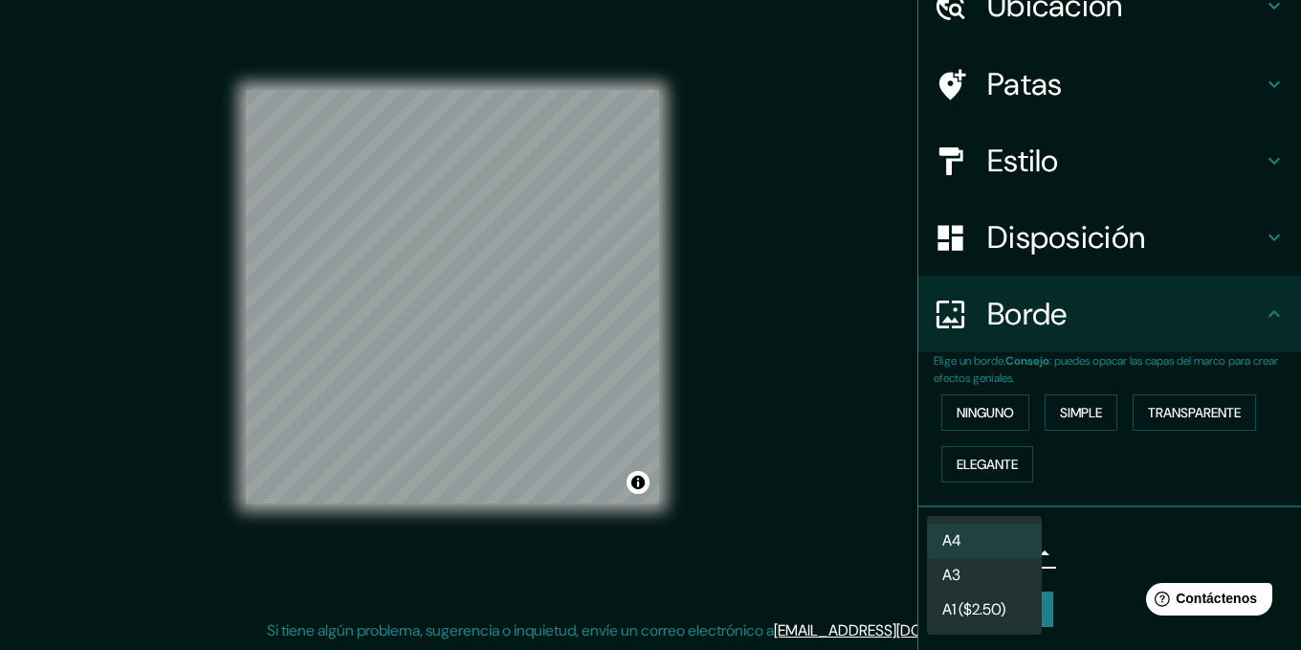
click at [985, 539] on body "Mappin Ubicación [PERSON_NAME][GEOGRAPHIC_DATA] Región [GEOGRAPHIC_DATA] [GEOGR…" at bounding box center [650, 298] width 1301 height 650
click at [983, 567] on li "A3" at bounding box center [984, 576] width 115 height 35
type input "a4"
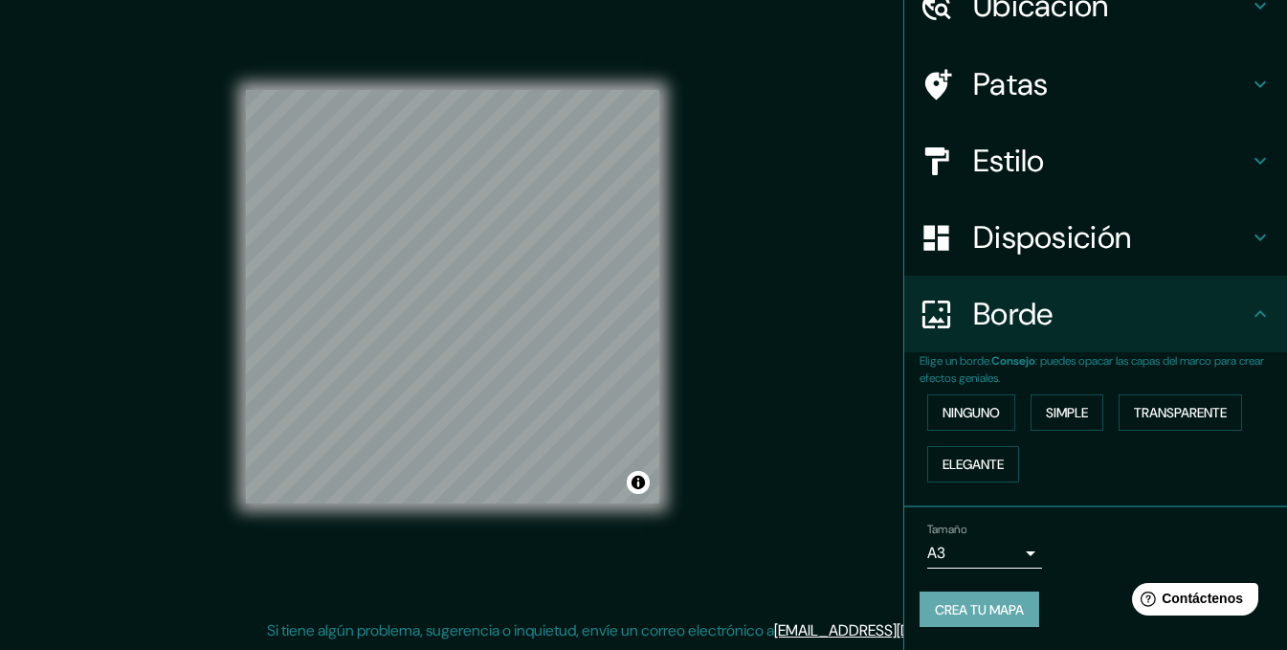
click at [974, 614] on font "Crea tu mapa" at bounding box center [979, 609] width 89 height 17
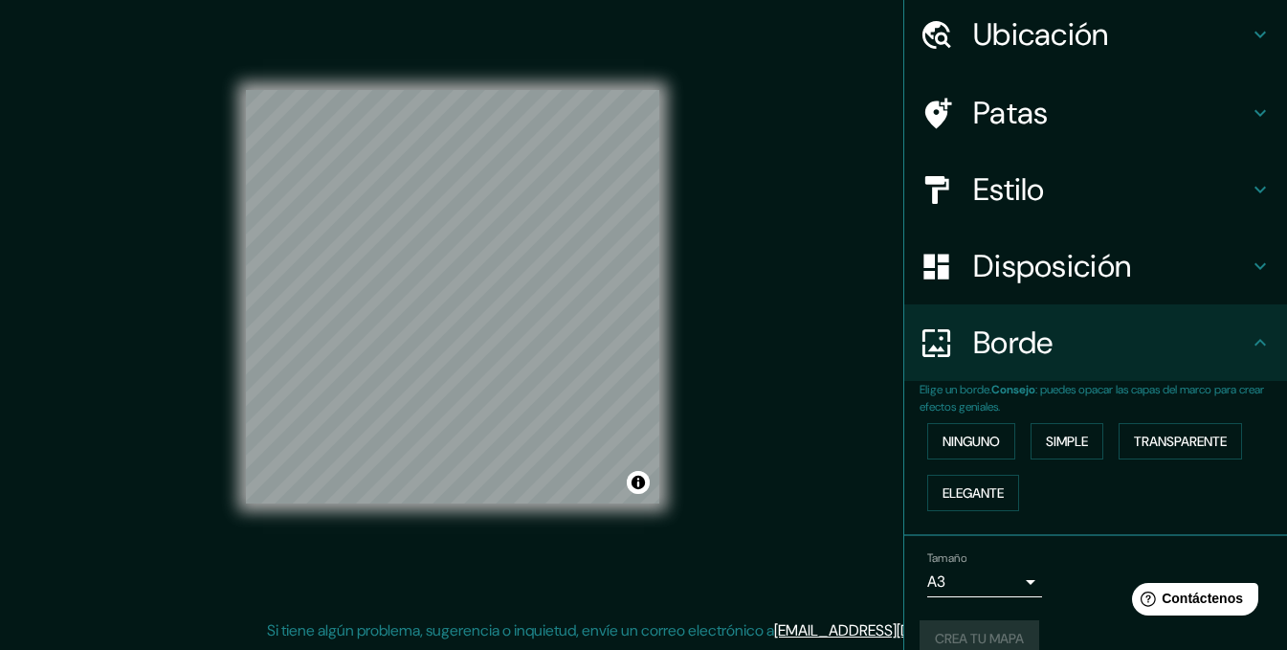
scroll to position [94, 0]
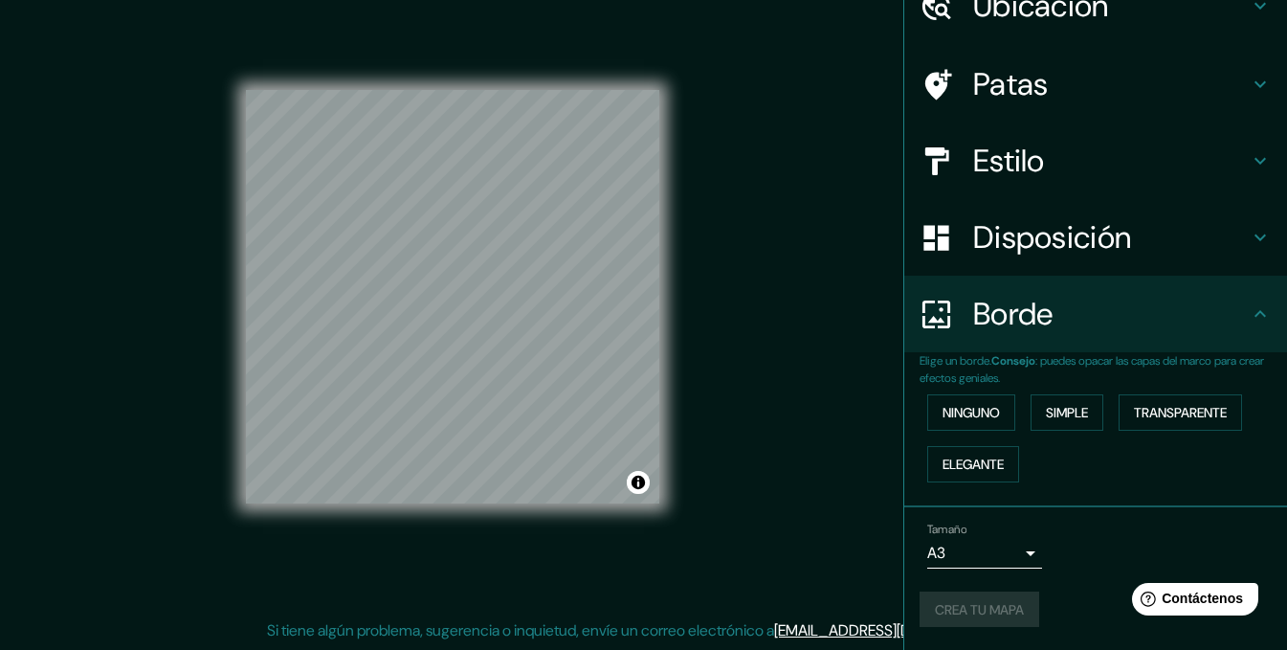
click at [971, 623] on div "Crea tu mapa" at bounding box center [1096, 609] width 352 height 36
click at [948, 601] on font "Crea tu mapa" at bounding box center [979, 609] width 89 height 17
click at [731, 275] on div "Mappin Ubicación [PERSON_NAME][GEOGRAPHIC_DATA] Región [GEOGRAPHIC_DATA] [GEOGR…" at bounding box center [643, 311] width 1287 height 677
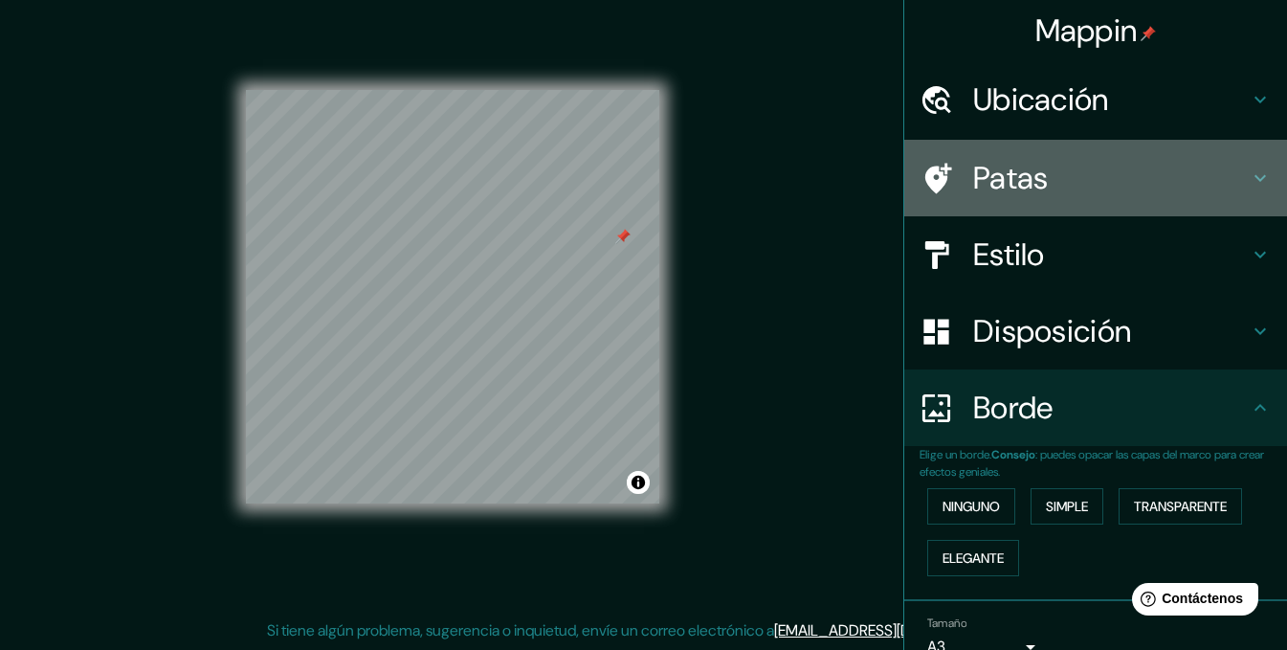
click at [1050, 155] on div "Patas" at bounding box center [1095, 178] width 383 height 77
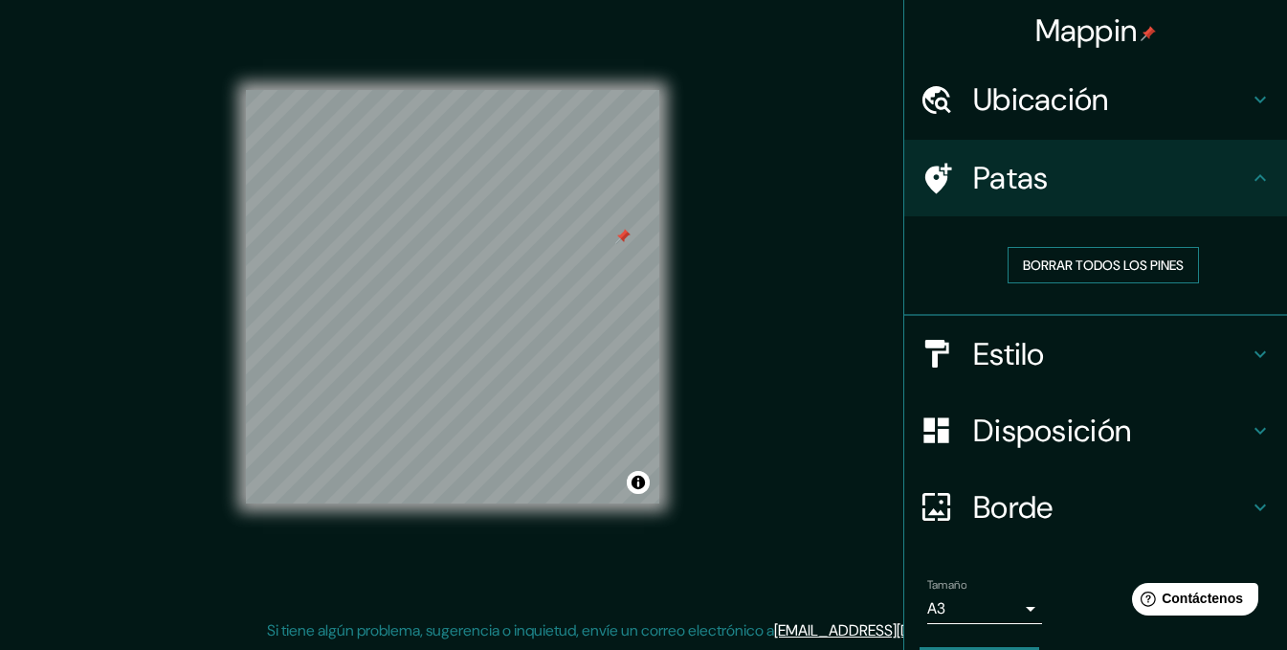
click at [1063, 276] on font "Borrar todos los pines" at bounding box center [1103, 265] width 161 height 25
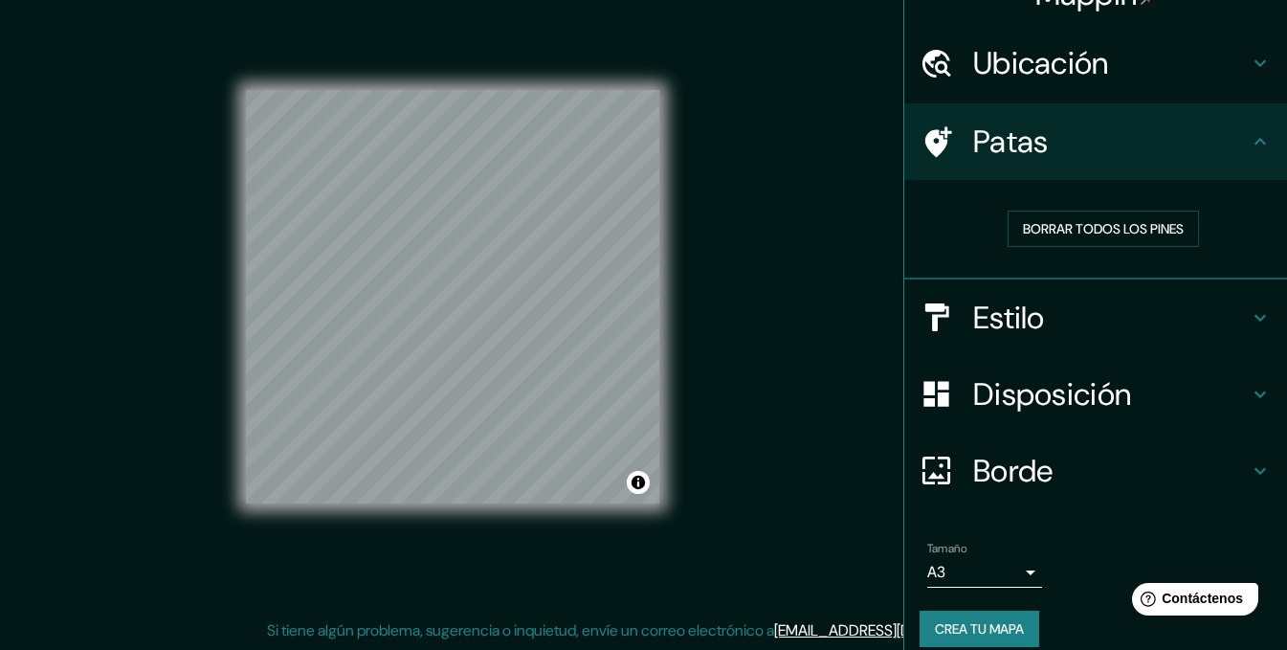
scroll to position [56, 0]
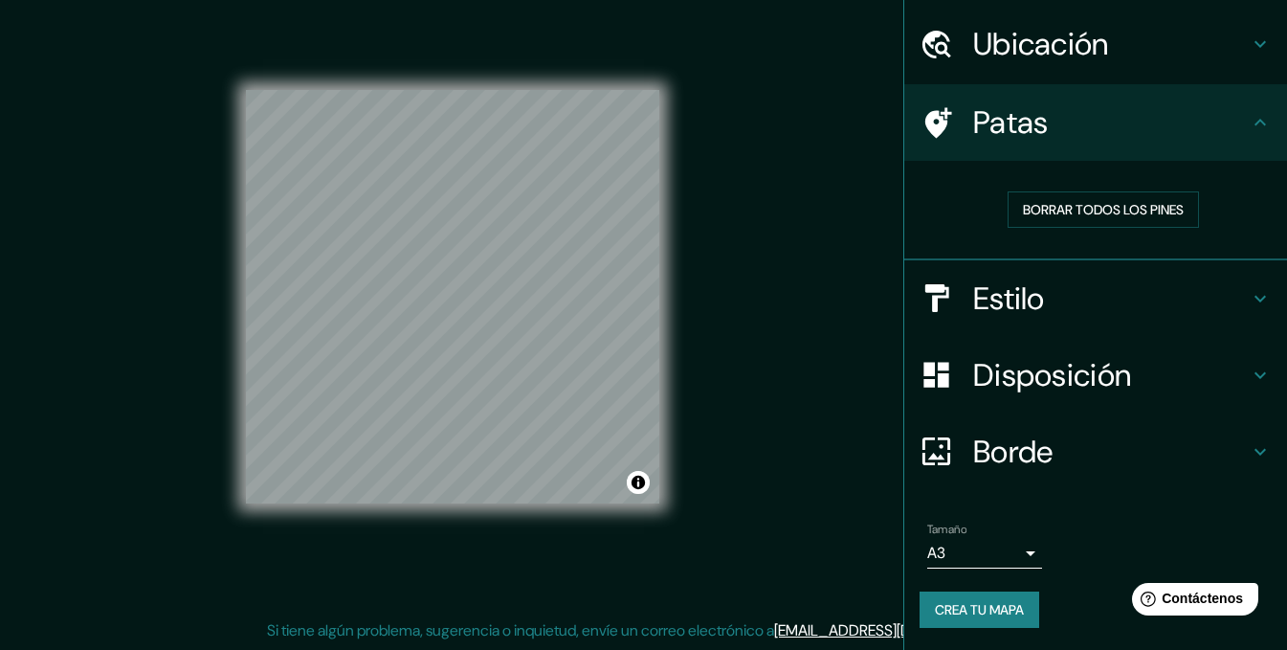
click at [974, 611] on font "Crea tu mapa" at bounding box center [979, 609] width 89 height 17
